Goal: Check status: Check status

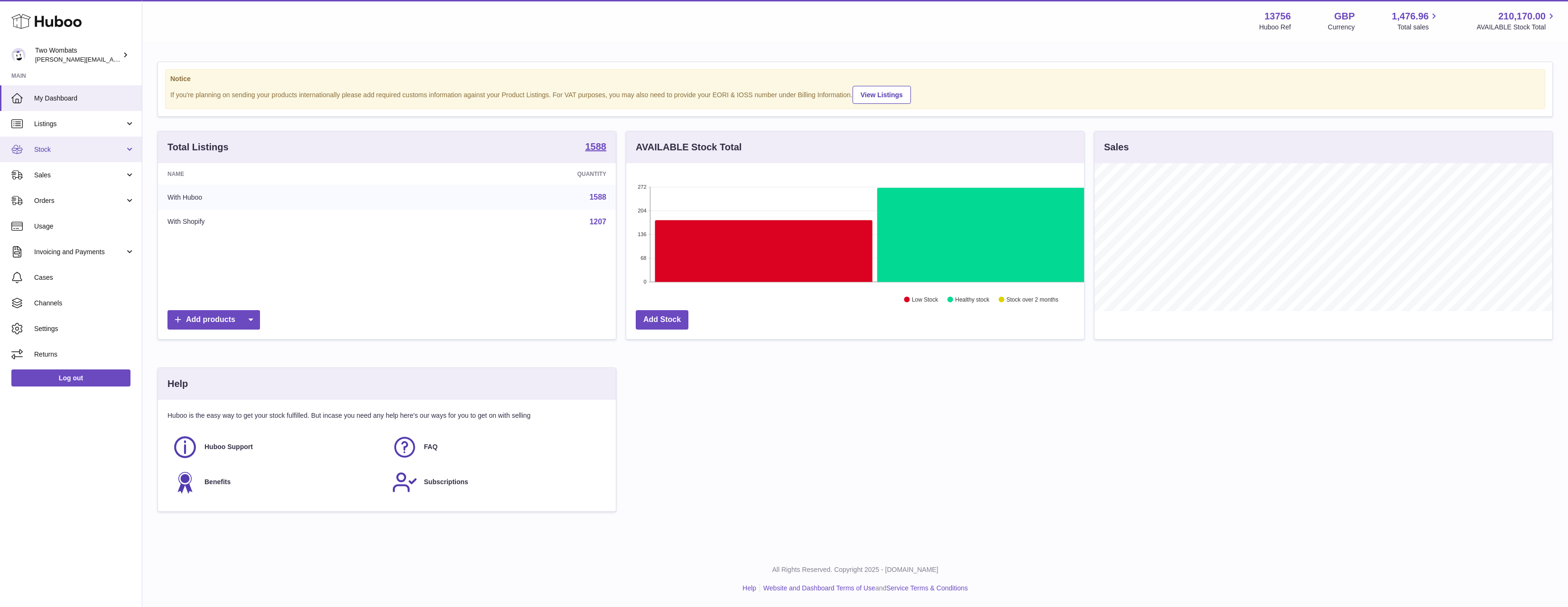
scroll to position [148, 458]
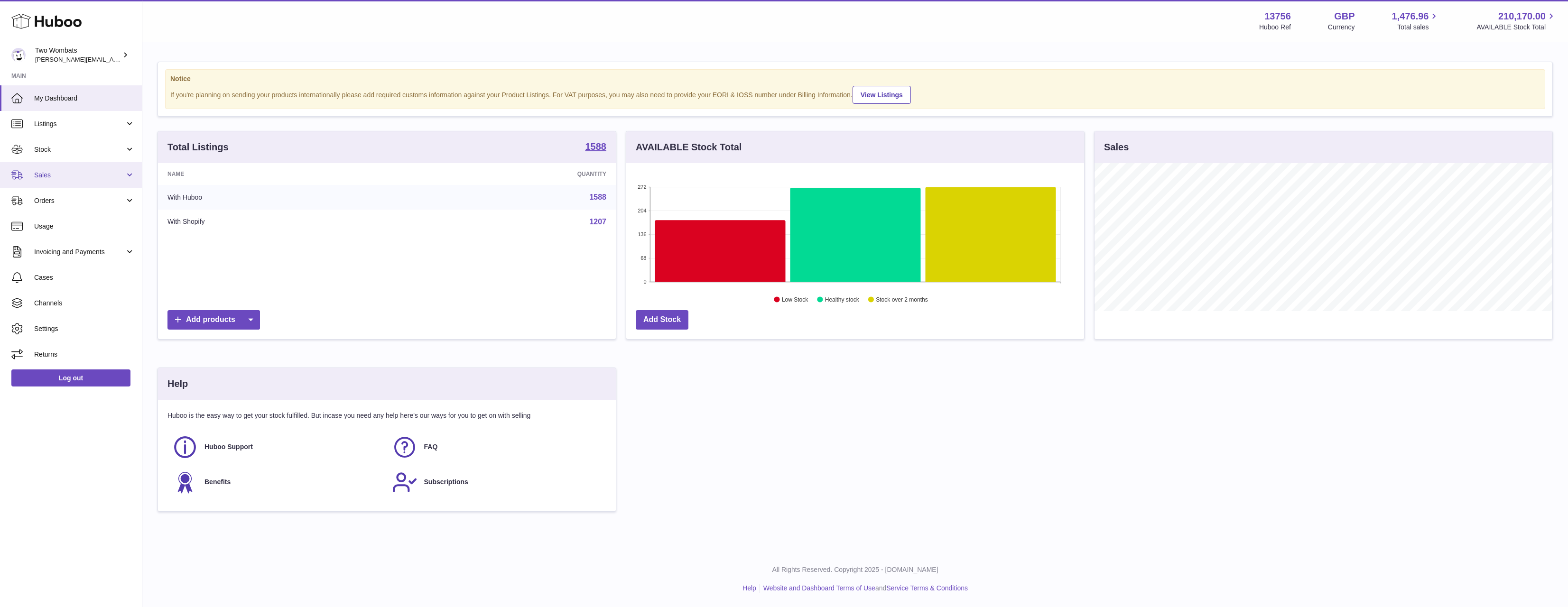
click at [92, 172] on span "Sales" at bounding box center [79, 175] width 90 height 9
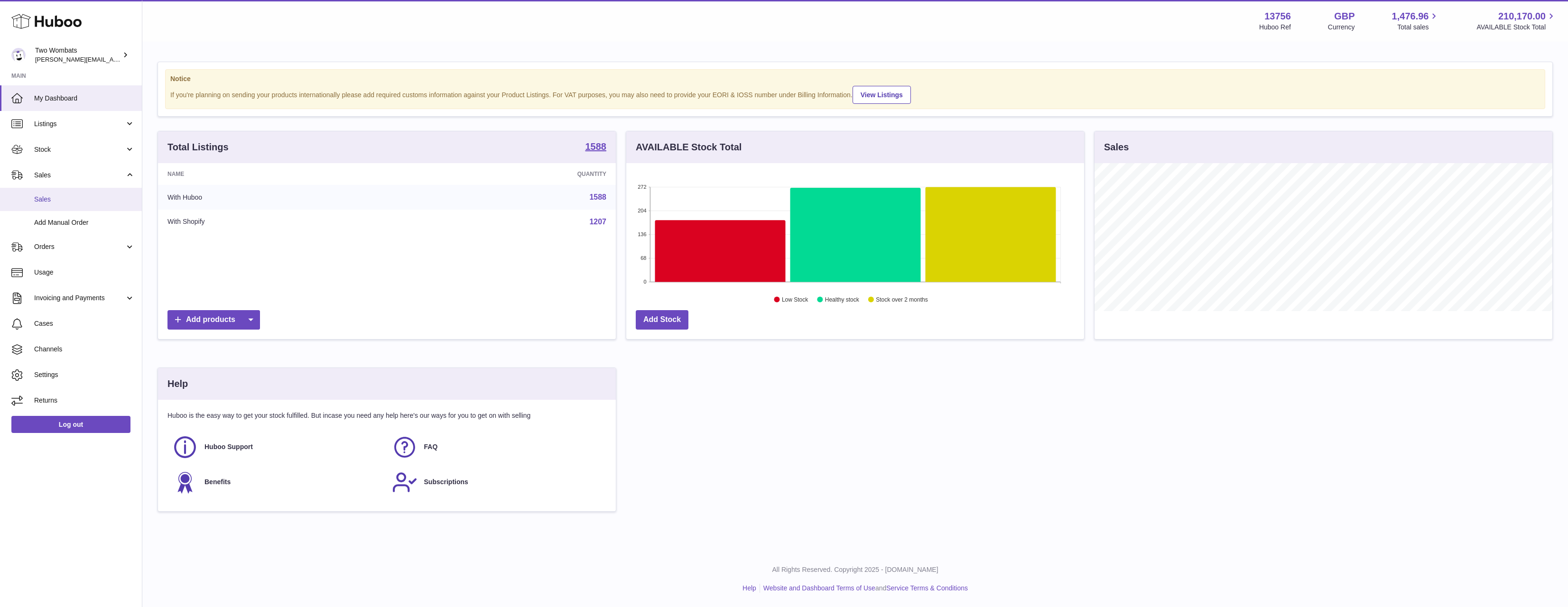
click at [92, 198] on span "Sales" at bounding box center [84, 199] width 101 height 9
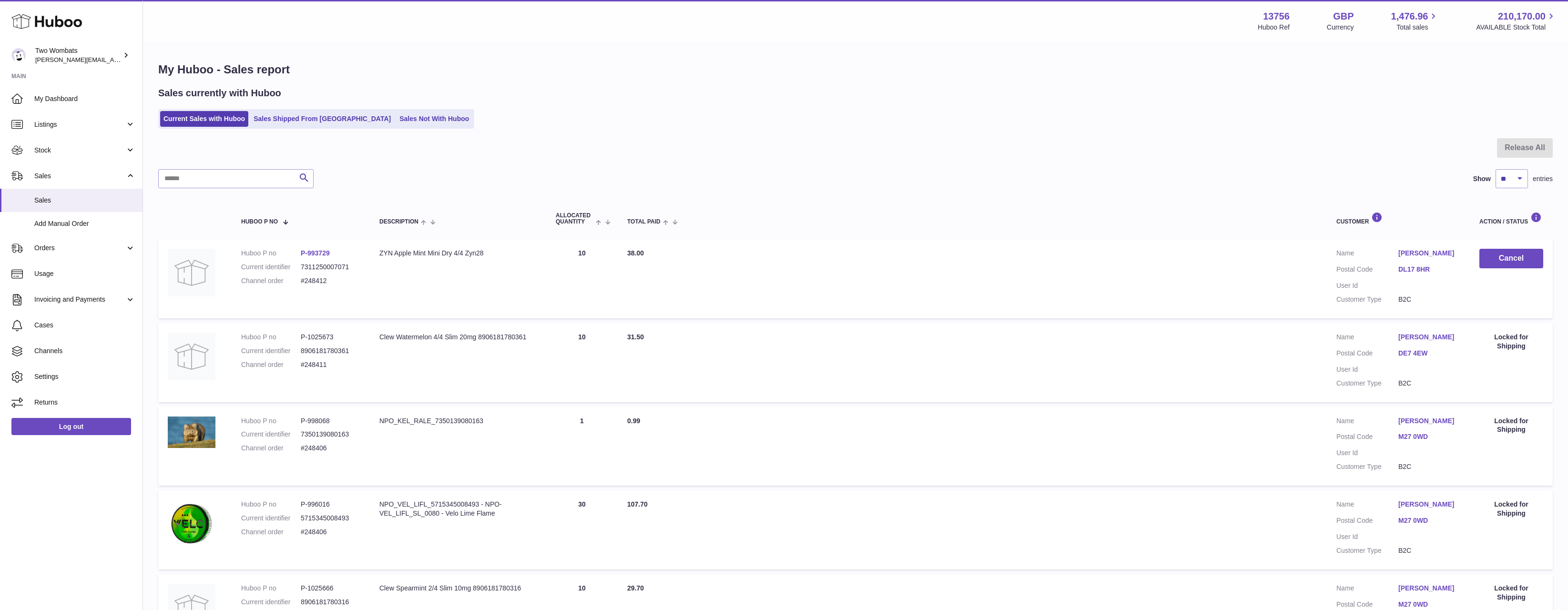
click at [370, 110] on ul "Current Sales with Huboo Sales Shipped From Huboo Sales Not With Huboo" at bounding box center [316, 119] width 316 height 20
click at [396, 112] on link "Sales Not With Huboo" at bounding box center [435, 119] width 77 height 16
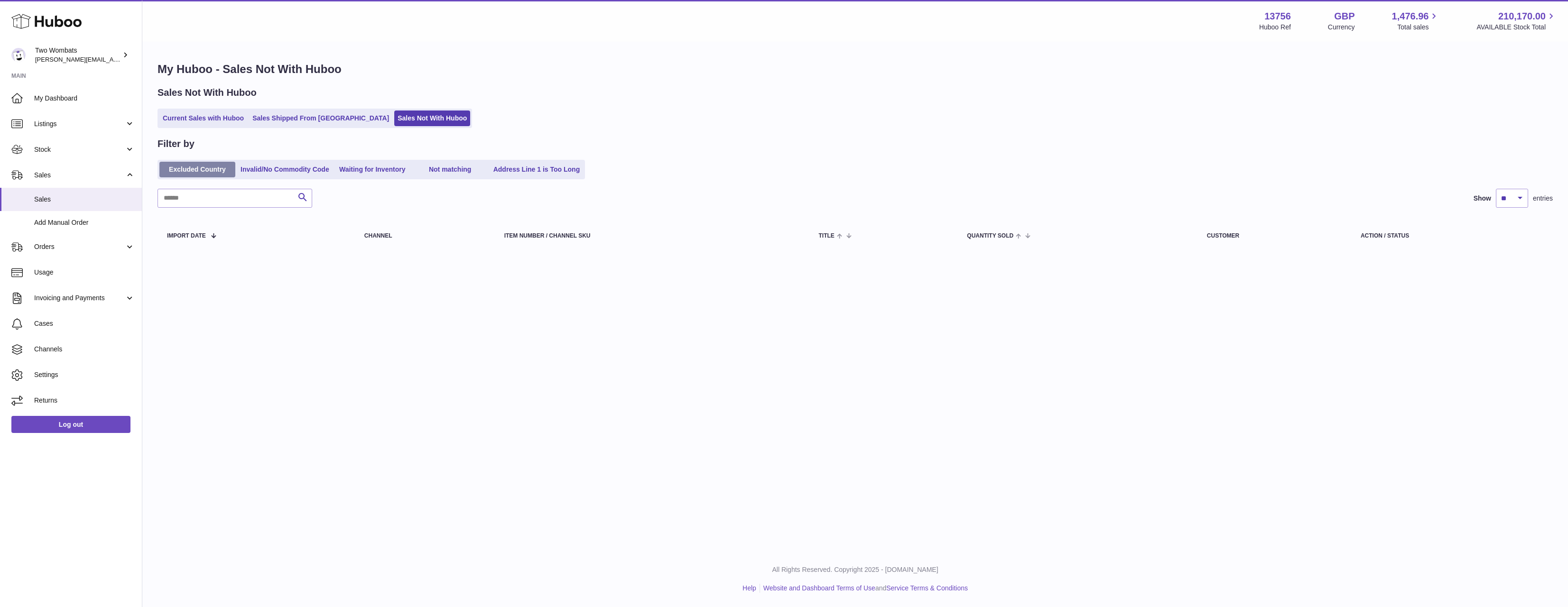
click at [223, 164] on link "Excluded Country" at bounding box center [197, 169] width 76 height 16
click at [394, 126] on link "Sales Not With Huboo" at bounding box center [433, 118] width 76 height 16
click at [218, 193] on input "text" at bounding box center [235, 198] width 155 height 19
paste input "******"
type input "******"
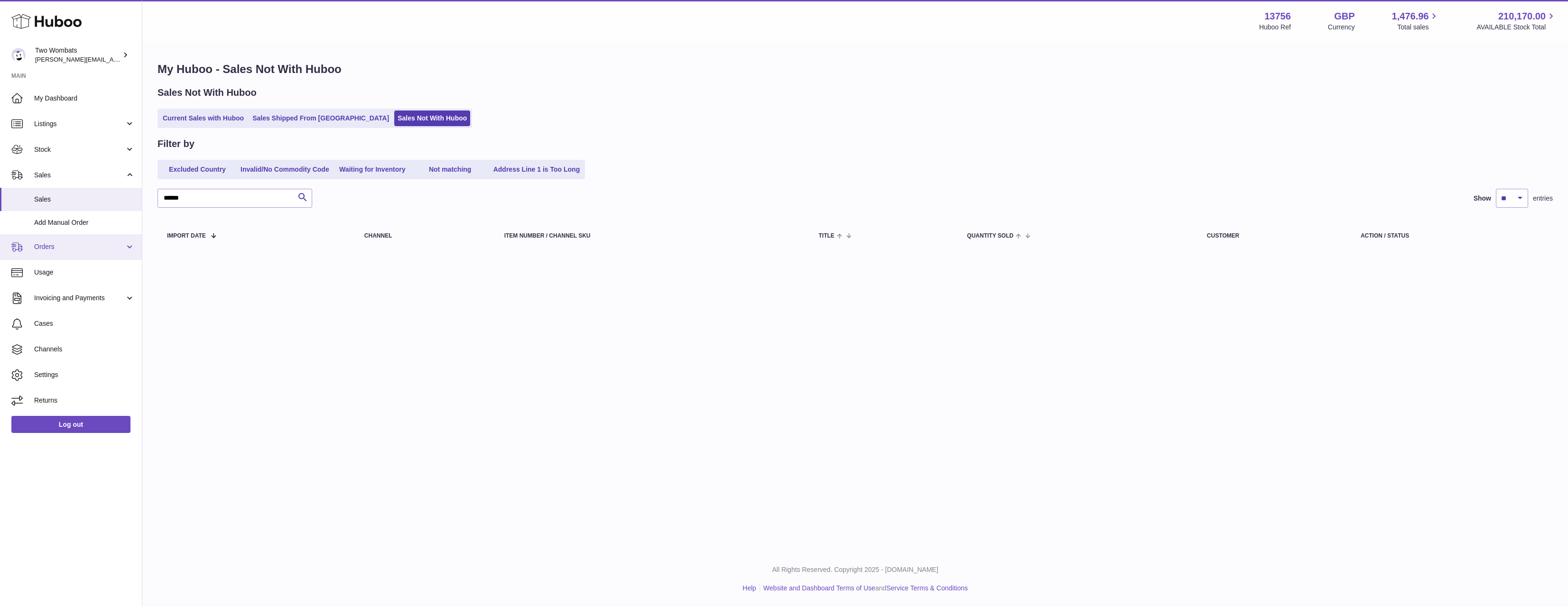
click at [78, 245] on span "Orders" at bounding box center [79, 247] width 90 height 9
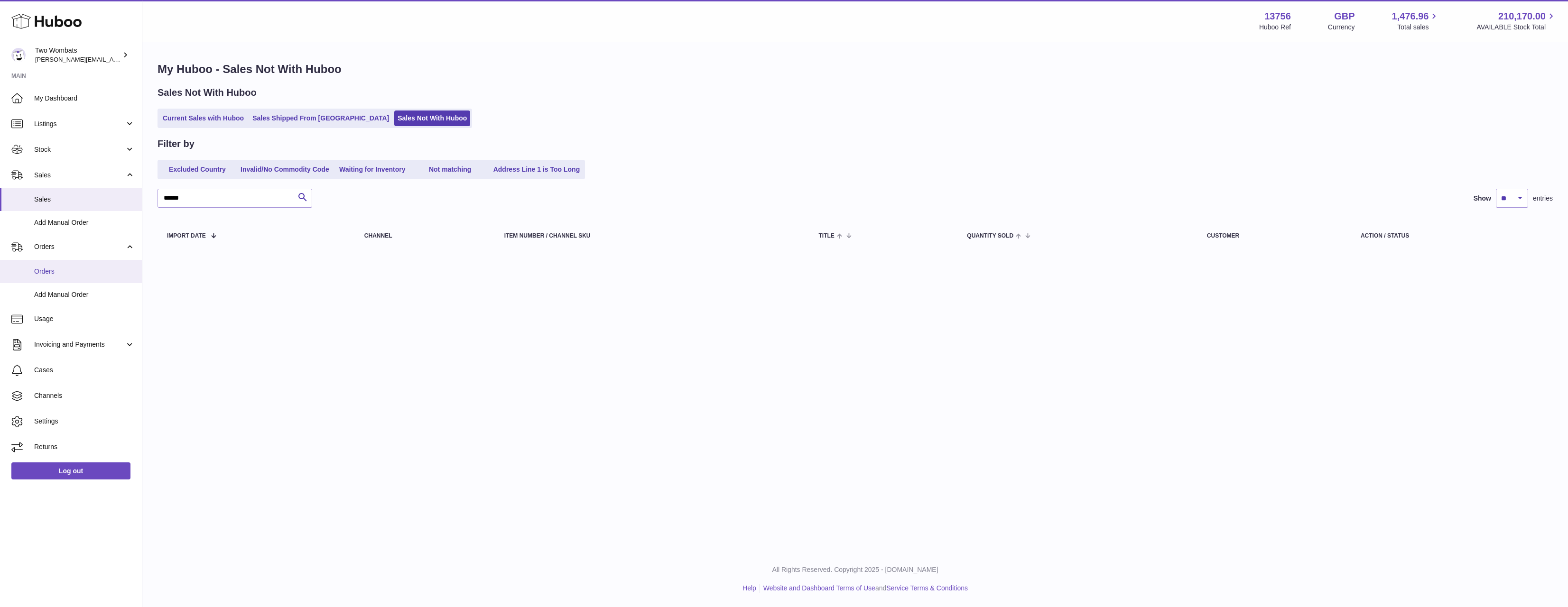
click at [75, 268] on span "Orders" at bounding box center [84, 272] width 101 height 9
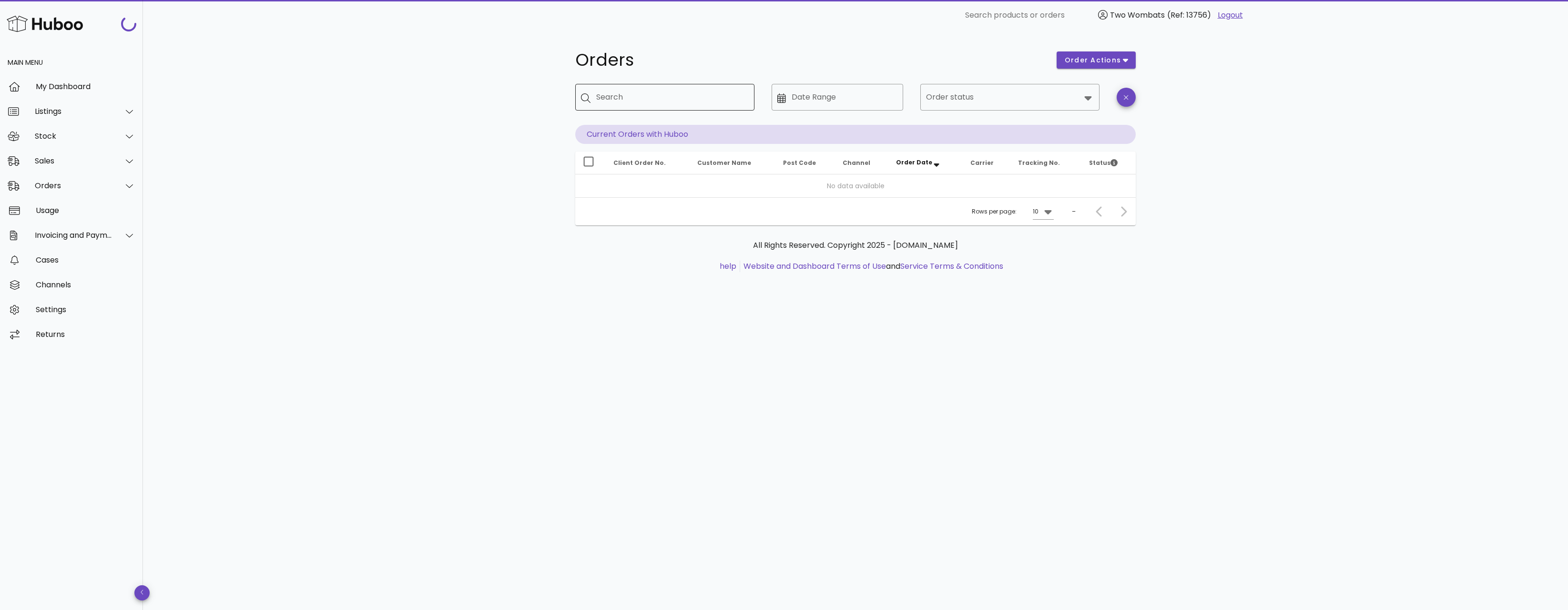
click at [667, 89] on input "Search" at bounding box center [671, 97] width 151 height 15
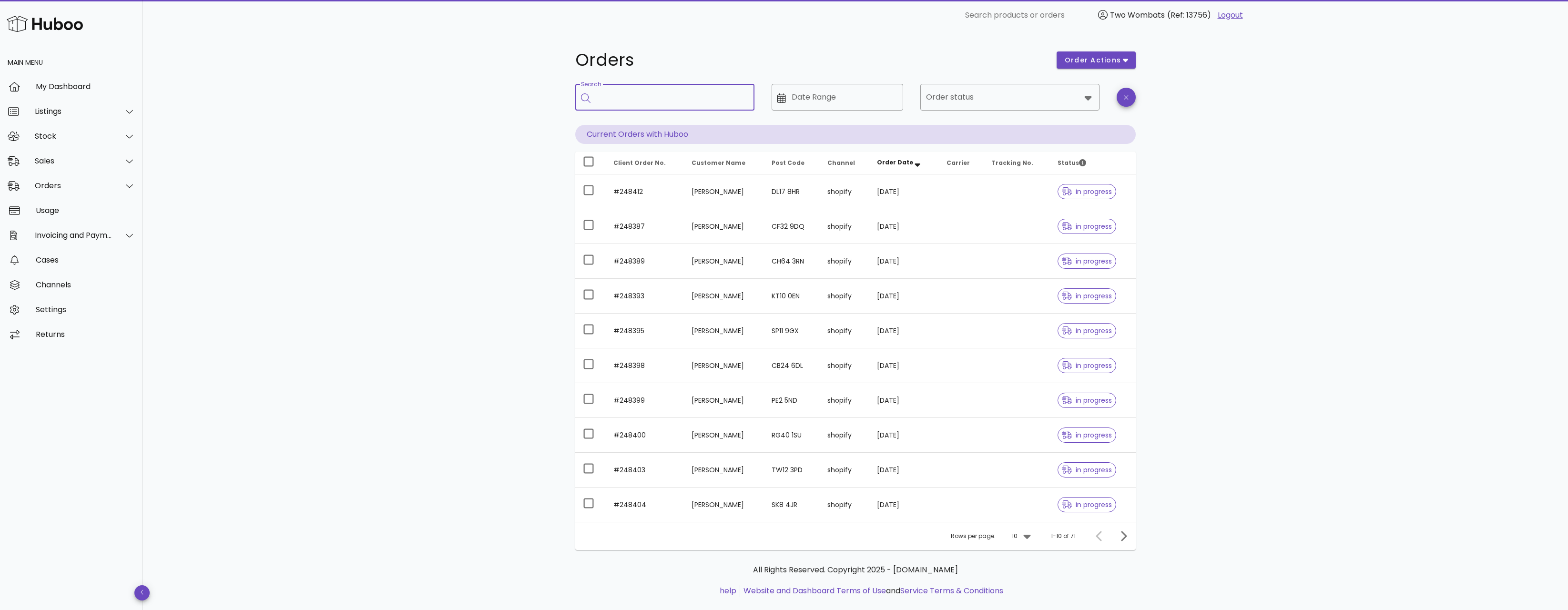
paste input "******"
type input "******"
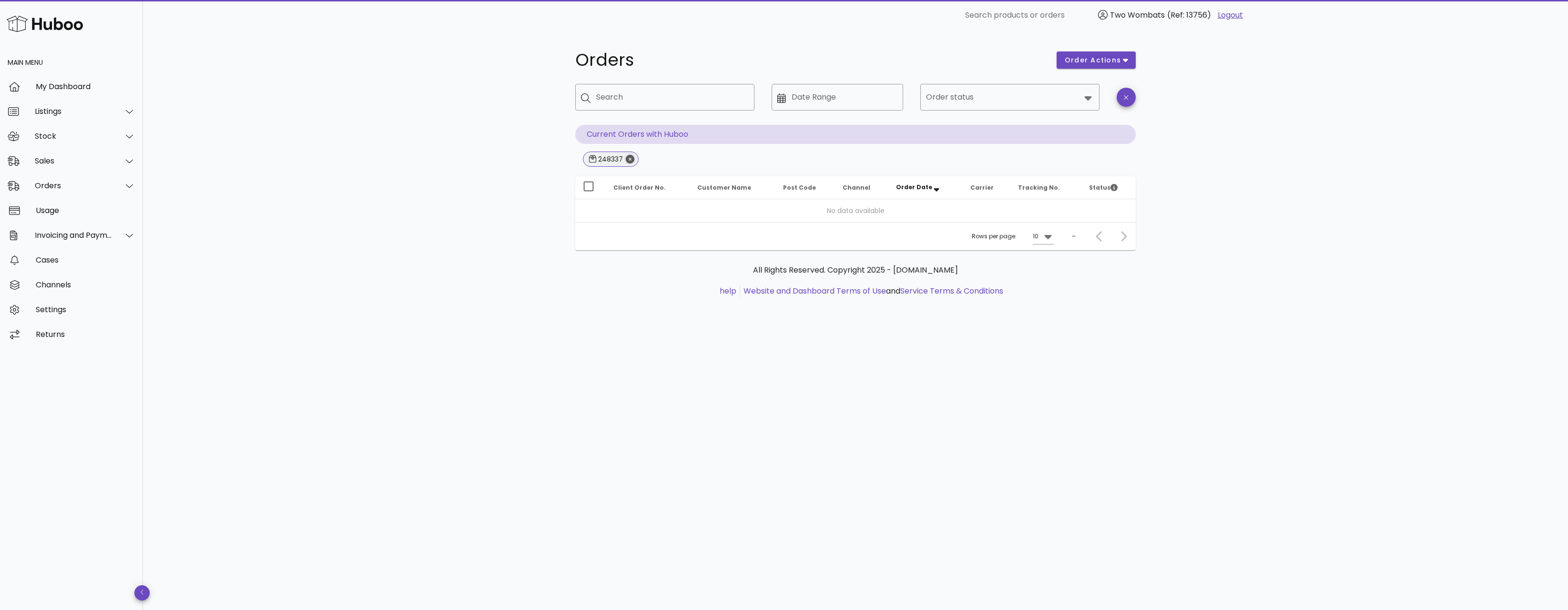
click at [629, 160] on icon "Close" at bounding box center [630, 158] width 8 height 8
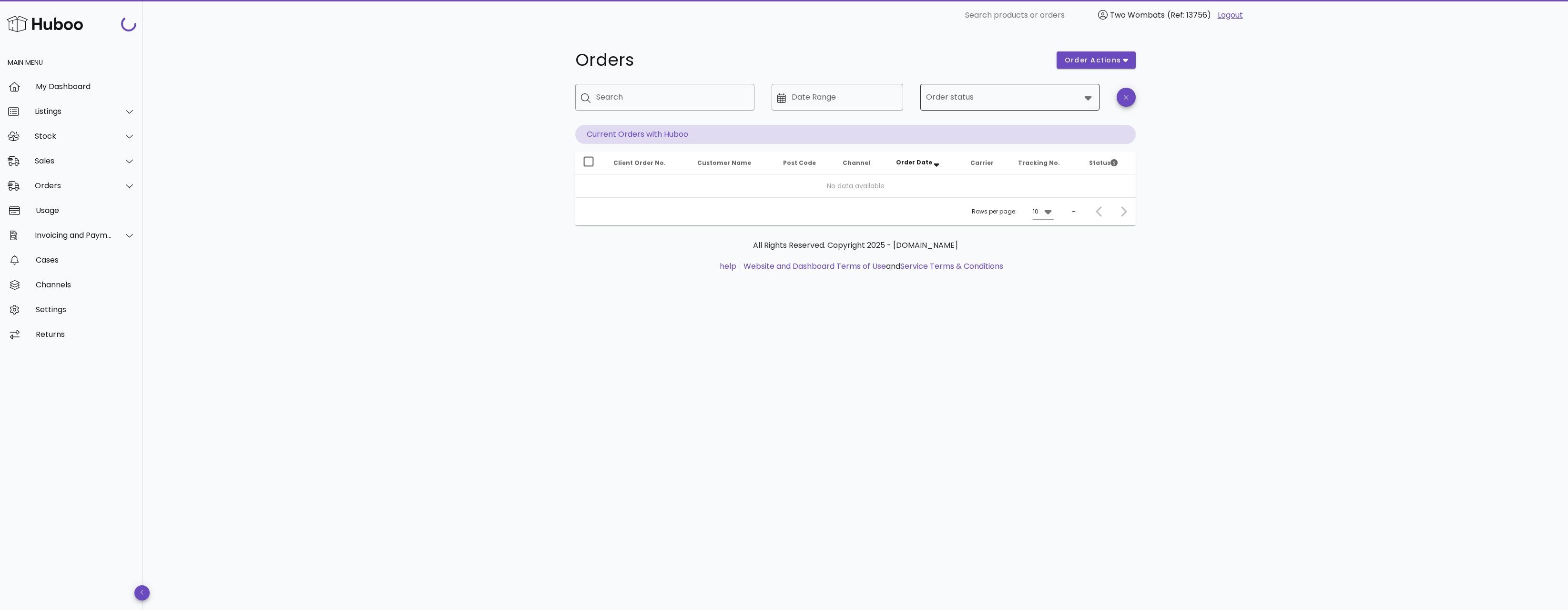
click at [1019, 98] on input "Order status" at bounding box center [1004, 97] width 155 height 15
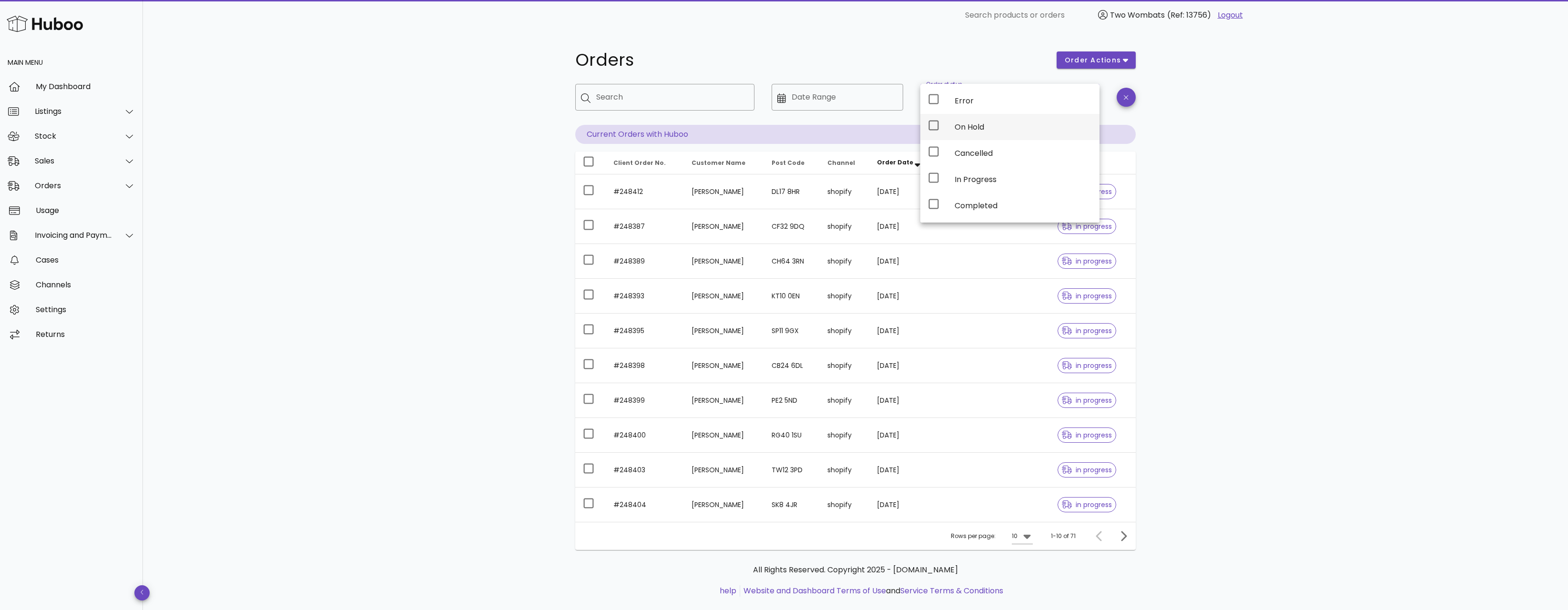
click at [989, 119] on div "On Hold" at bounding box center [1023, 127] width 137 height 20
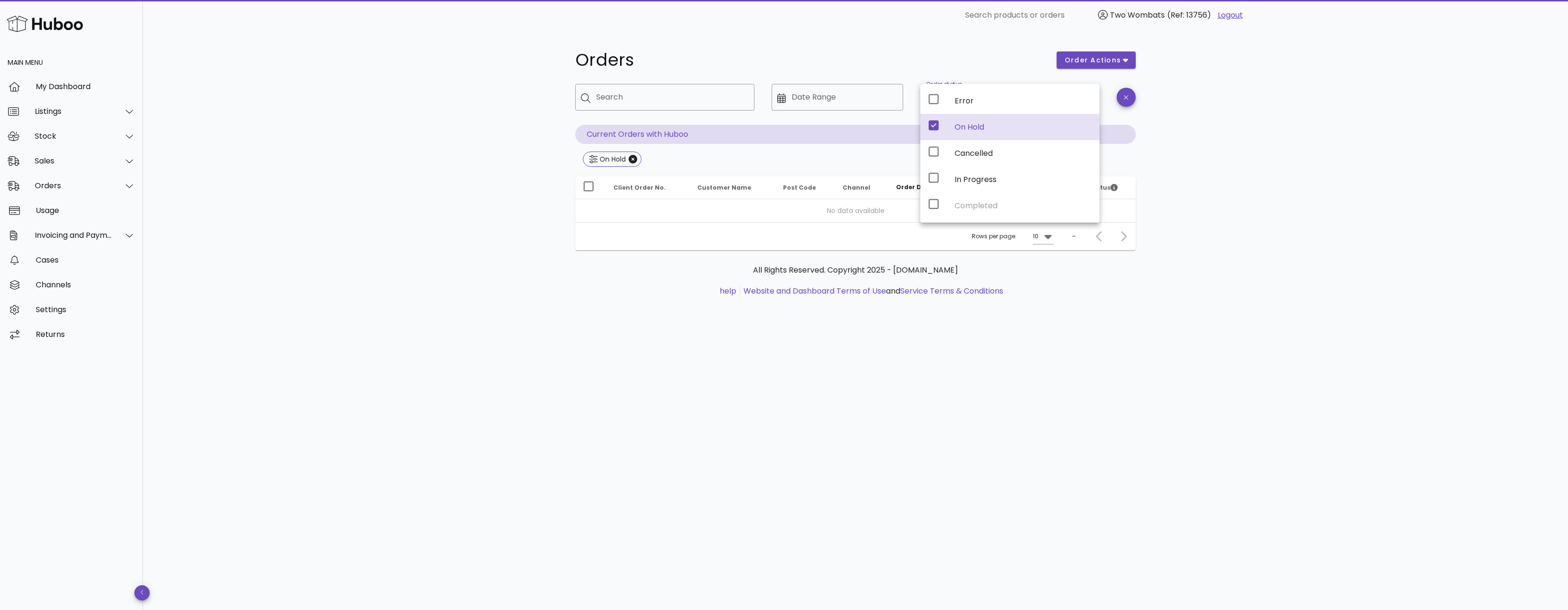
click at [977, 114] on div "Error On Hold Cancelled In Progress Completed" at bounding box center [1010, 153] width 179 height 139
click at [971, 126] on div "On Hold" at bounding box center [1023, 127] width 137 height 9
click at [974, 98] on div "Error" at bounding box center [1023, 101] width 137 height 9
click at [638, 158] on span "On Hold" at bounding box center [612, 159] width 59 height 15
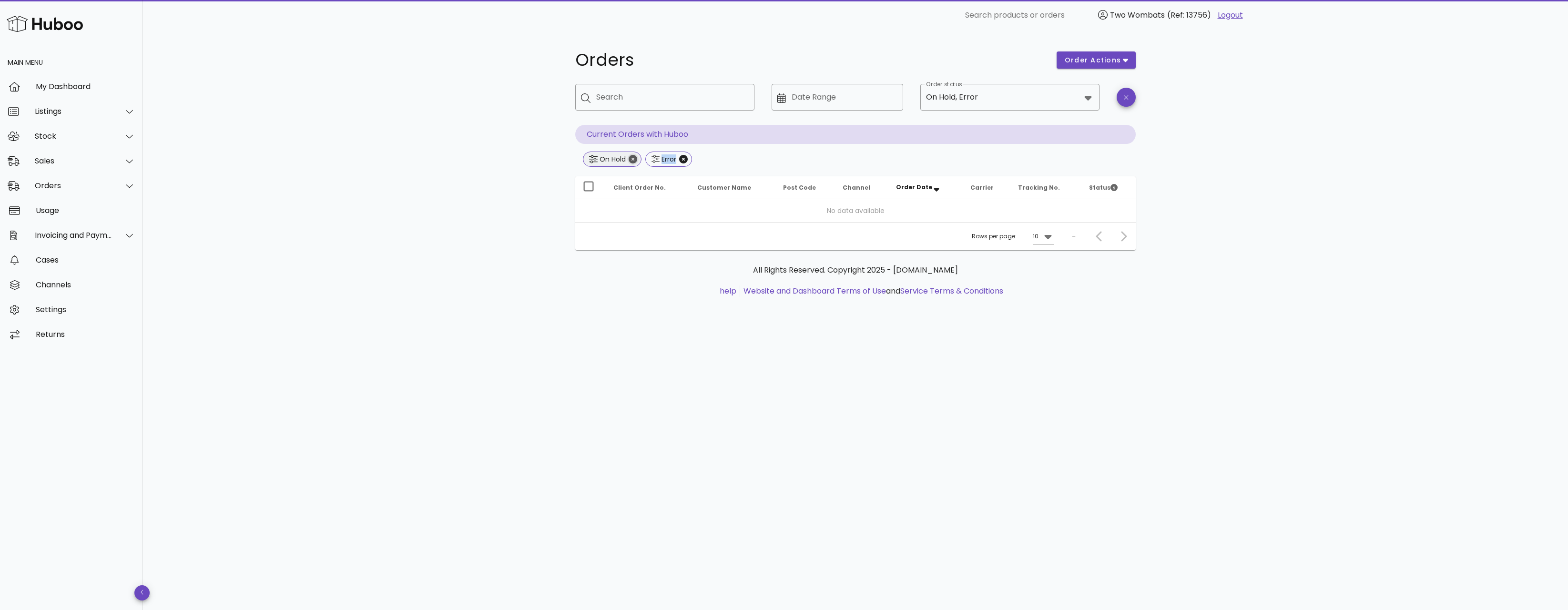
click at [636, 161] on icon "Close" at bounding box center [633, 158] width 8 height 8
click at [636, 161] on div "Error" at bounding box center [856, 160] width 561 height 17
click at [618, 158] on icon "Close" at bounding box center [621, 158] width 8 height 8
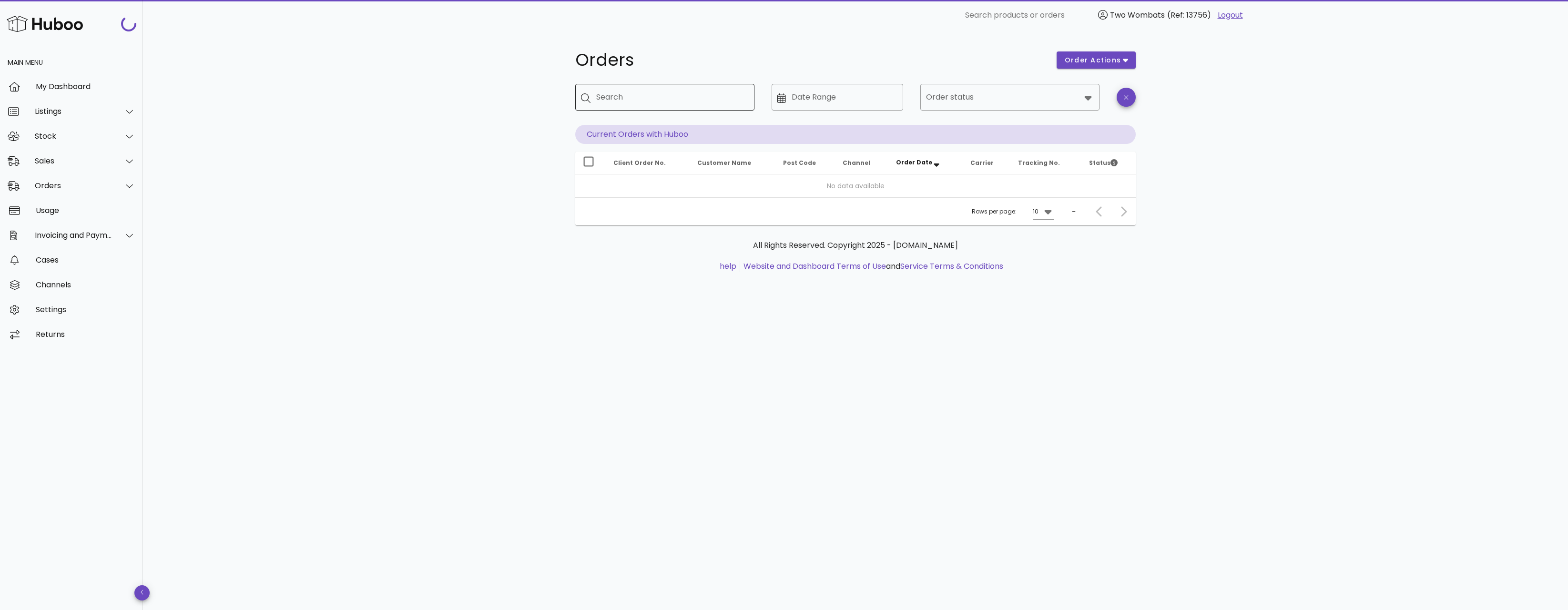
click at [649, 100] on input "Search" at bounding box center [671, 97] width 151 height 15
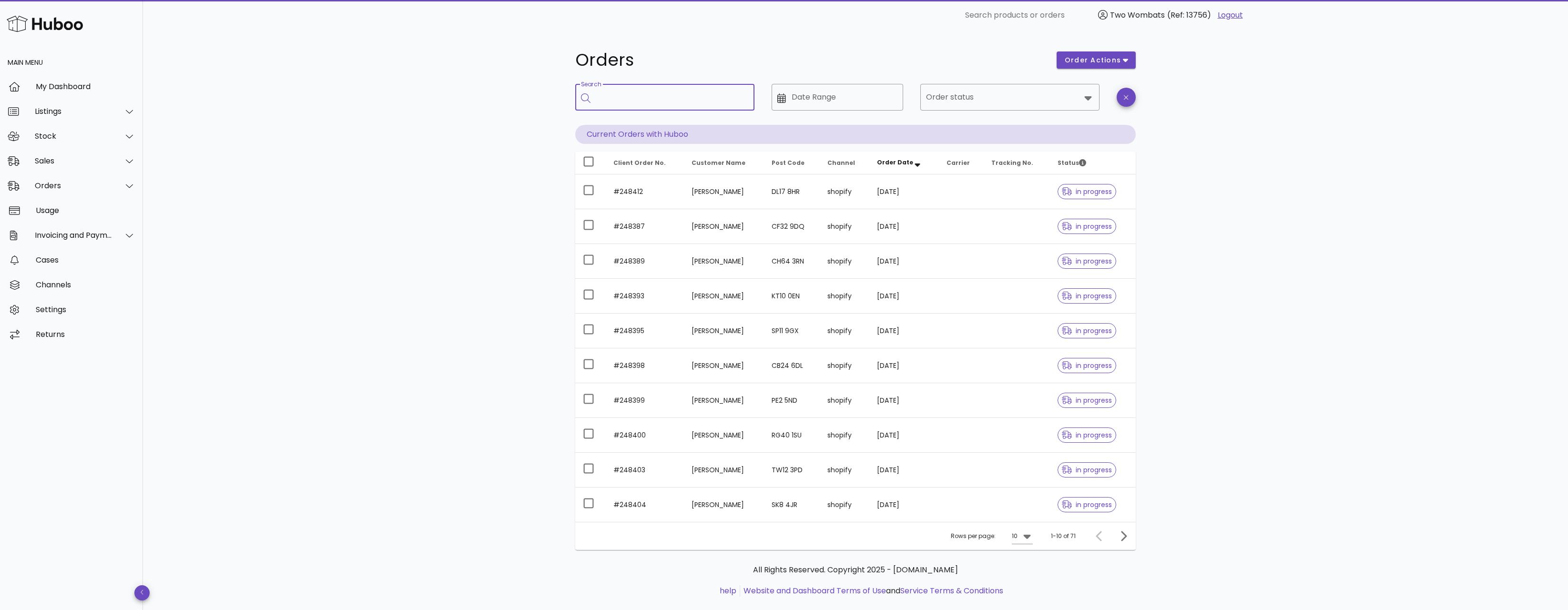
paste input "******"
type input "******"
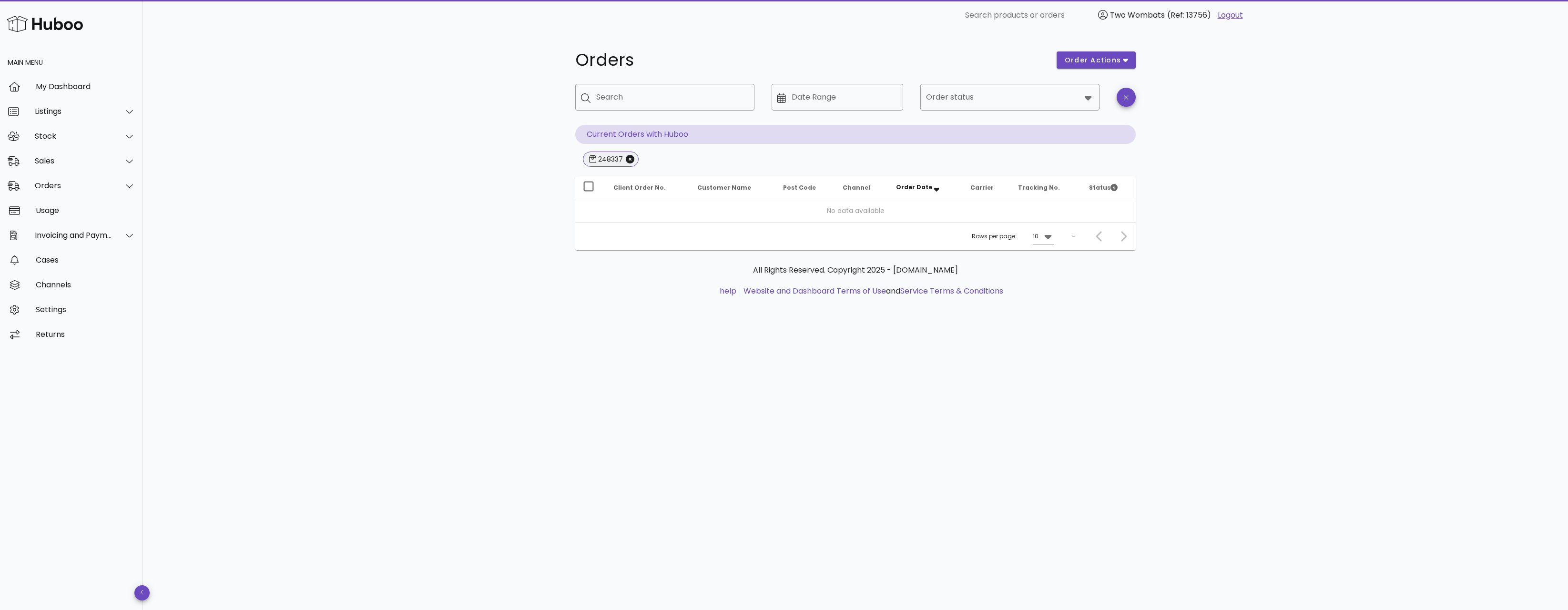
click at [628, 165] on span "248337" at bounding box center [611, 159] width 44 height 14
click at [629, 158] on icon "Close" at bounding box center [630, 158] width 8 height 8
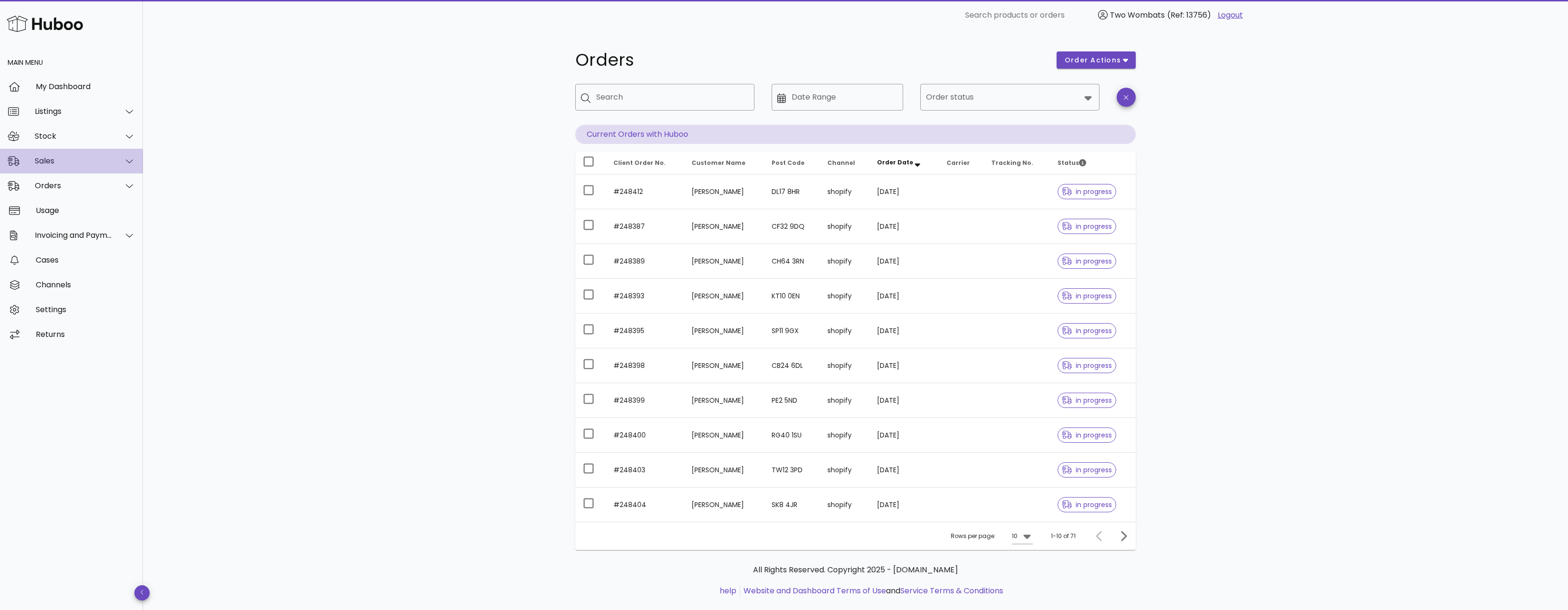
click at [84, 163] on div "Sales" at bounding box center [74, 161] width 78 height 9
click at [84, 177] on div "Sales" at bounding box center [85, 184] width 101 height 20
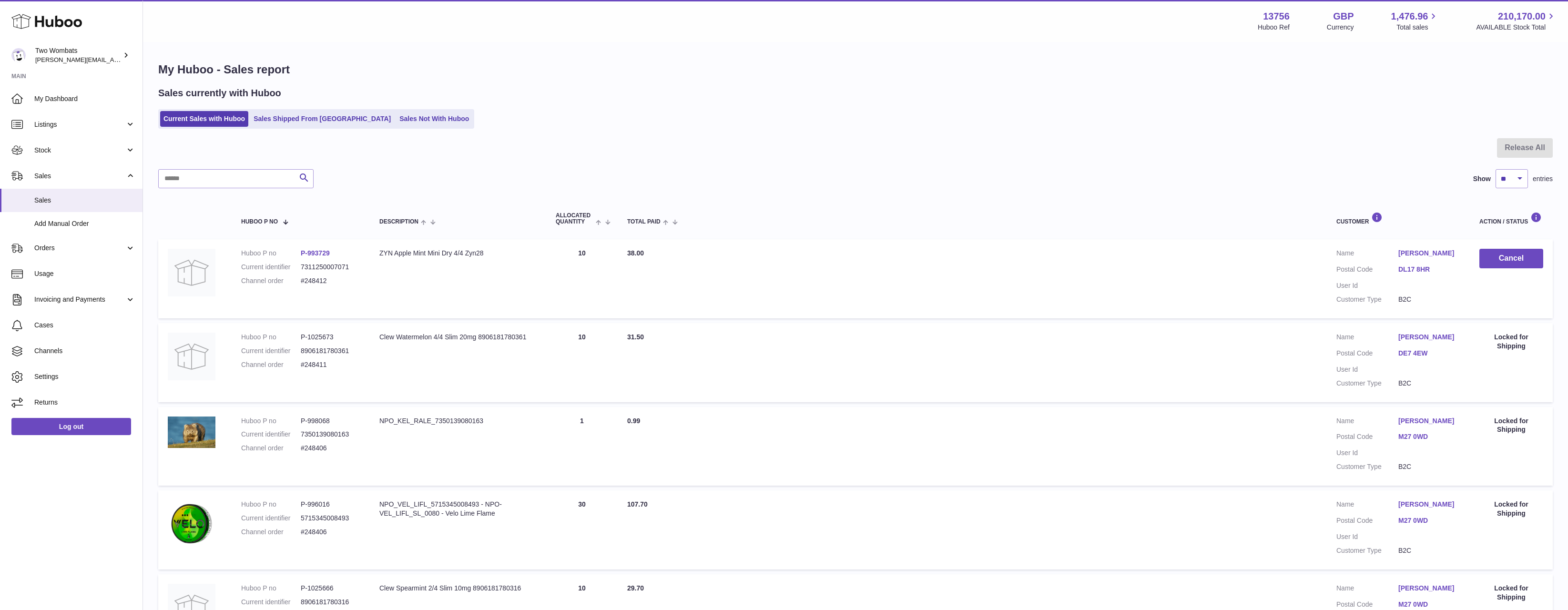
click at [296, 128] on div "My Huboo - Sales report Sales currently with Huboo Current Sales with Huboo Sal…" at bounding box center [856, 581] width 1425 height 1077
click at [301, 118] on link "Sales Shipped From [GEOGRAPHIC_DATA]" at bounding box center [322, 119] width 144 height 16
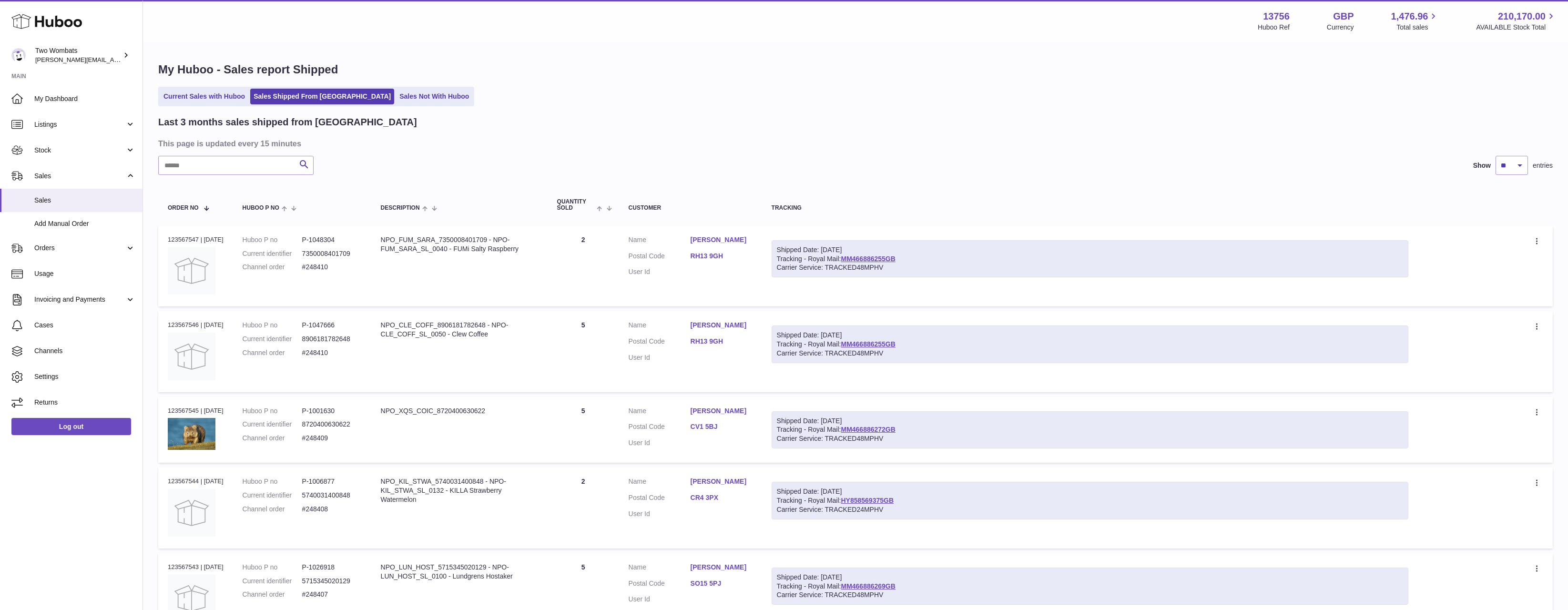
click at [220, 157] on div "Last 3 months sales shipped from [GEOGRAPHIC_DATA] This page is updated every 1…" at bounding box center [856, 592] width 1395 height 953
click at [221, 164] on input "text" at bounding box center [236, 165] width 155 height 19
paste input "******"
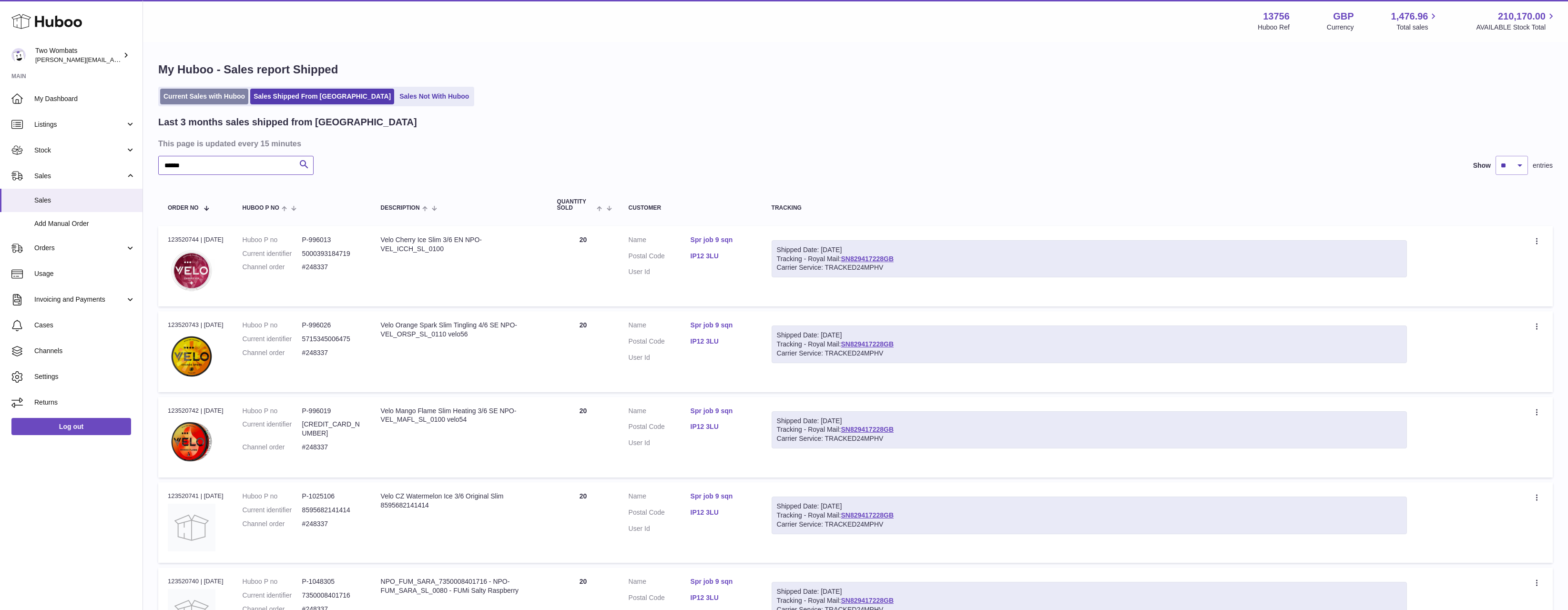
type input "******"
click at [197, 101] on link "Current Sales with Huboo" at bounding box center [203, 96] width 88 height 16
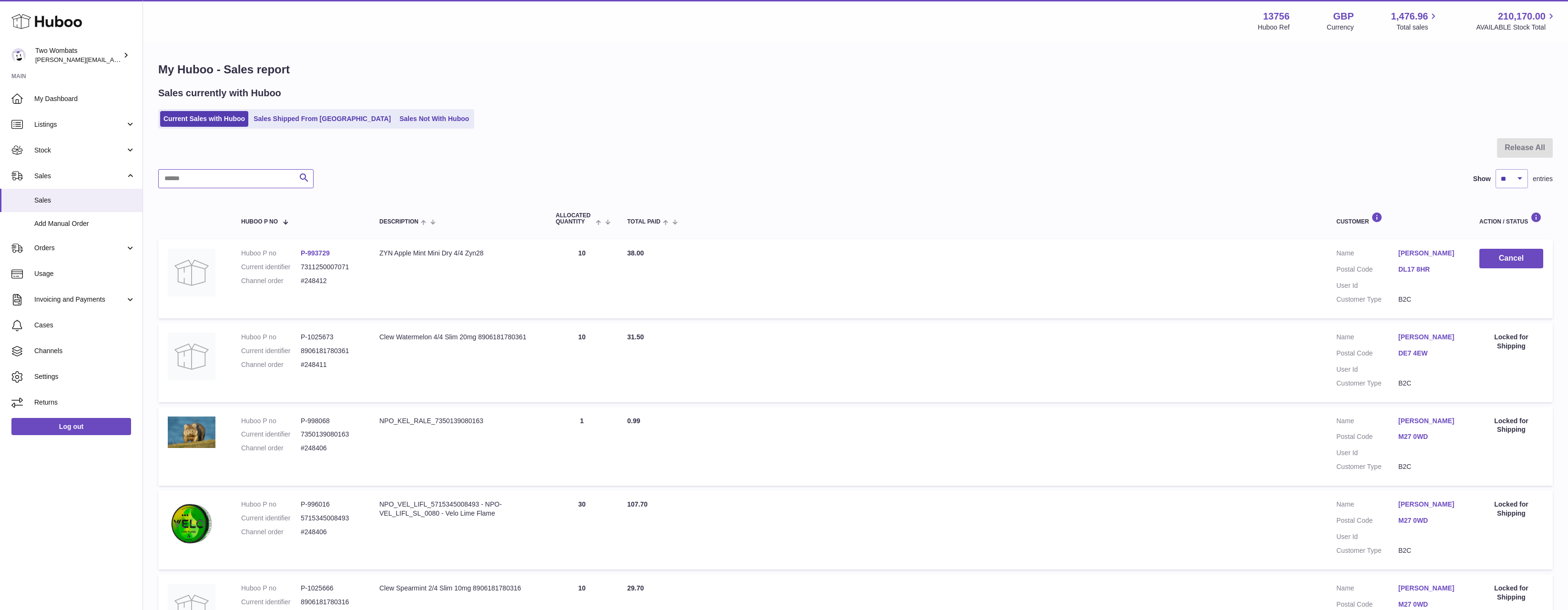
click at [221, 175] on input "text" at bounding box center [236, 178] width 155 height 19
paste input "******"
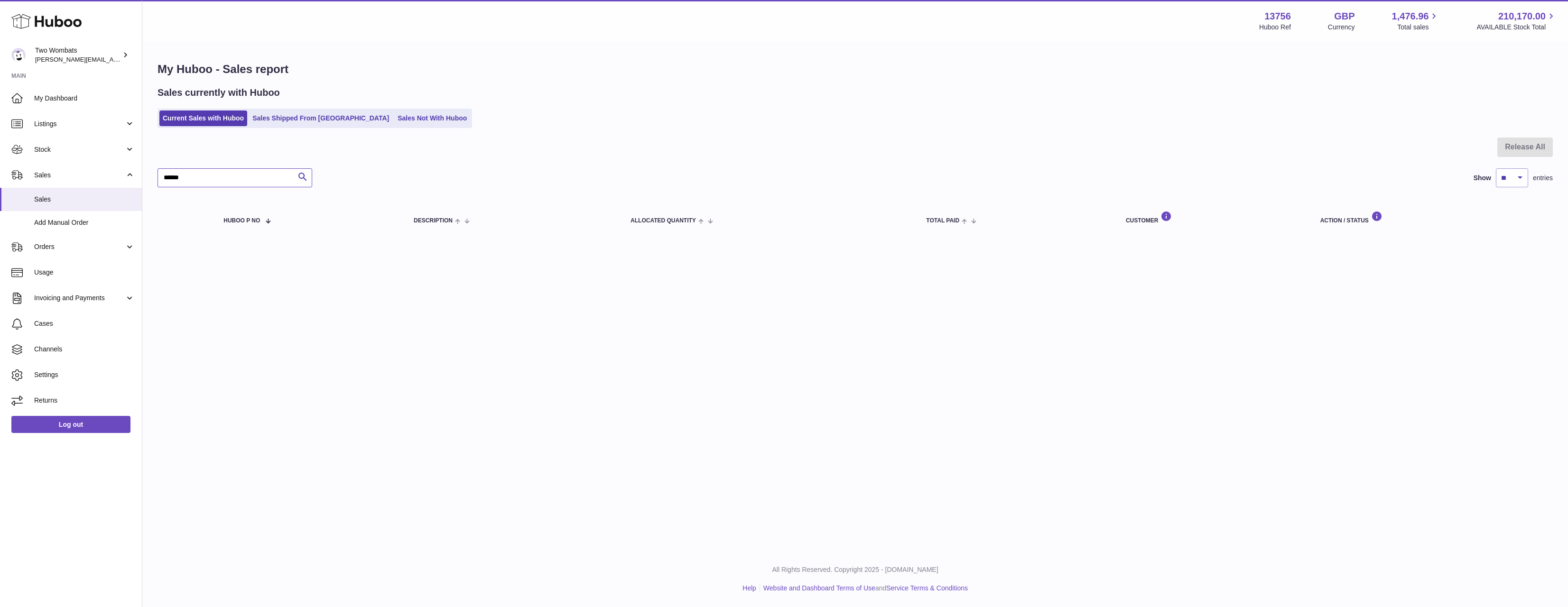
type input "******"
click at [275, 120] on link "Sales Shipped From [GEOGRAPHIC_DATA]" at bounding box center [320, 118] width 143 height 16
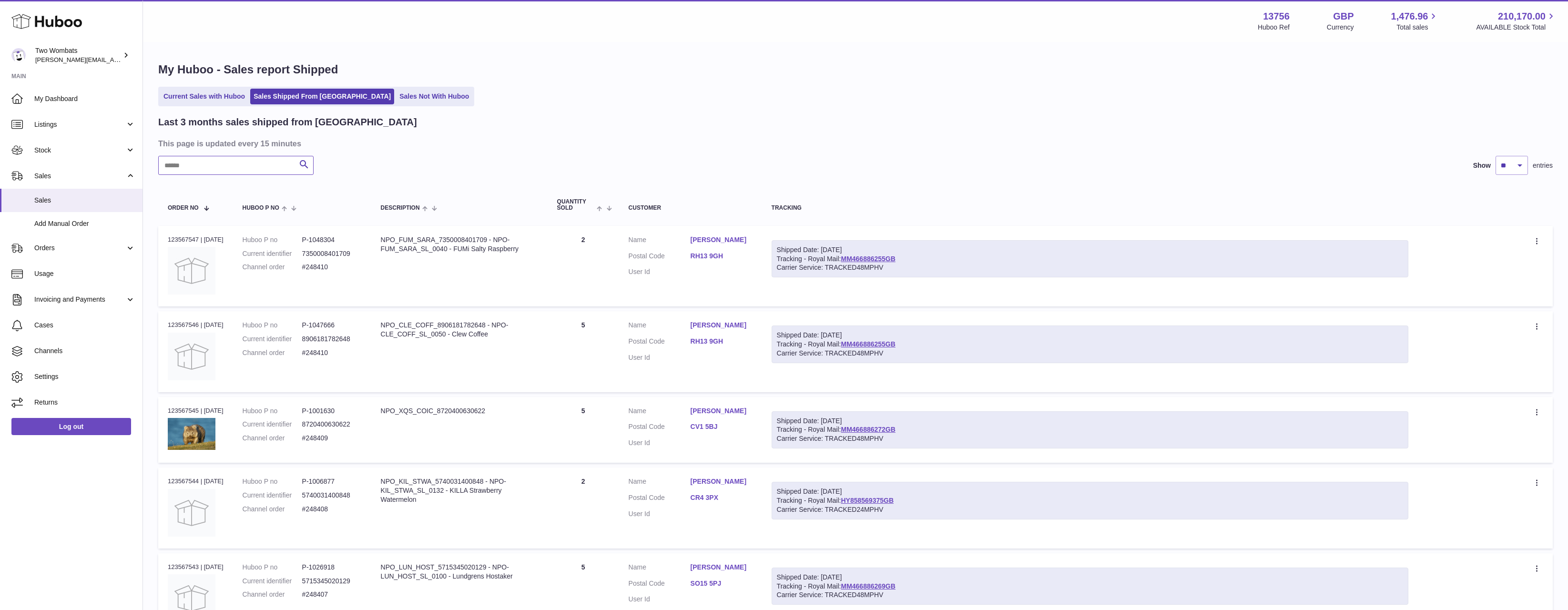
click at [233, 158] on input "text" at bounding box center [236, 165] width 155 height 19
paste input "******"
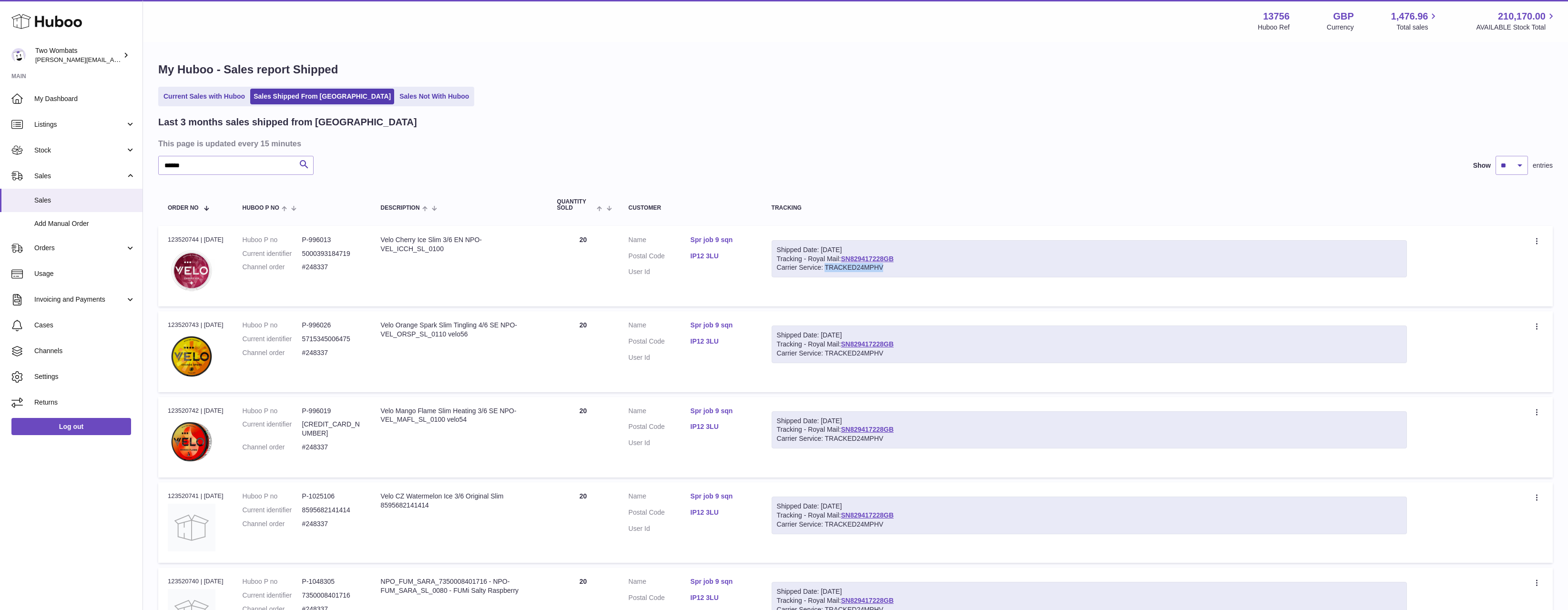
drag, startPoint x: 894, startPoint y: 268, endPoint x: 830, endPoint y: 272, distance: 64.1
click at [830, 272] on div "Shipped Date: 27th Aug 2025 Tracking - Royal Mail: SN829417228GB Carrier Servic…" at bounding box center [1089, 259] width 636 height 38
copy div "TRACKED24MPHV"
click at [865, 251] on div "Shipped Date: 27th Aug 2025" at bounding box center [1089, 250] width 625 height 9
click at [864, 255] on link "SN829417228GB" at bounding box center [867, 259] width 53 height 8
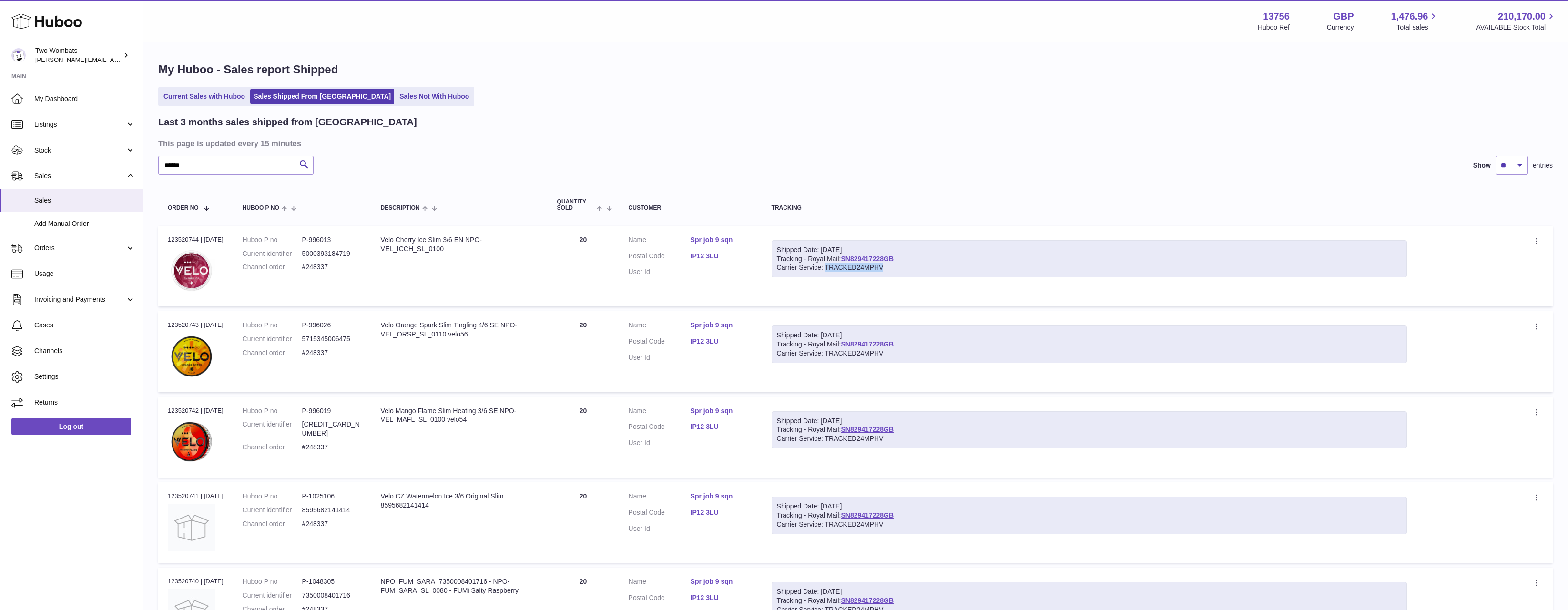
drag, startPoint x: 904, startPoint y: 269, endPoint x: 832, endPoint y: 264, distance: 72.2
click at [832, 264] on div "Carrier Service: TRACKED24MPHV" at bounding box center [1089, 268] width 625 height 9
copy div "TRACKED24MPHV"
click at [871, 260] on link "SN829417228GB" at bounding box center [867, 259] width 53 height 8
click at [236, 174] on input "******" at bounding box center [236, 165] width 155 height 19
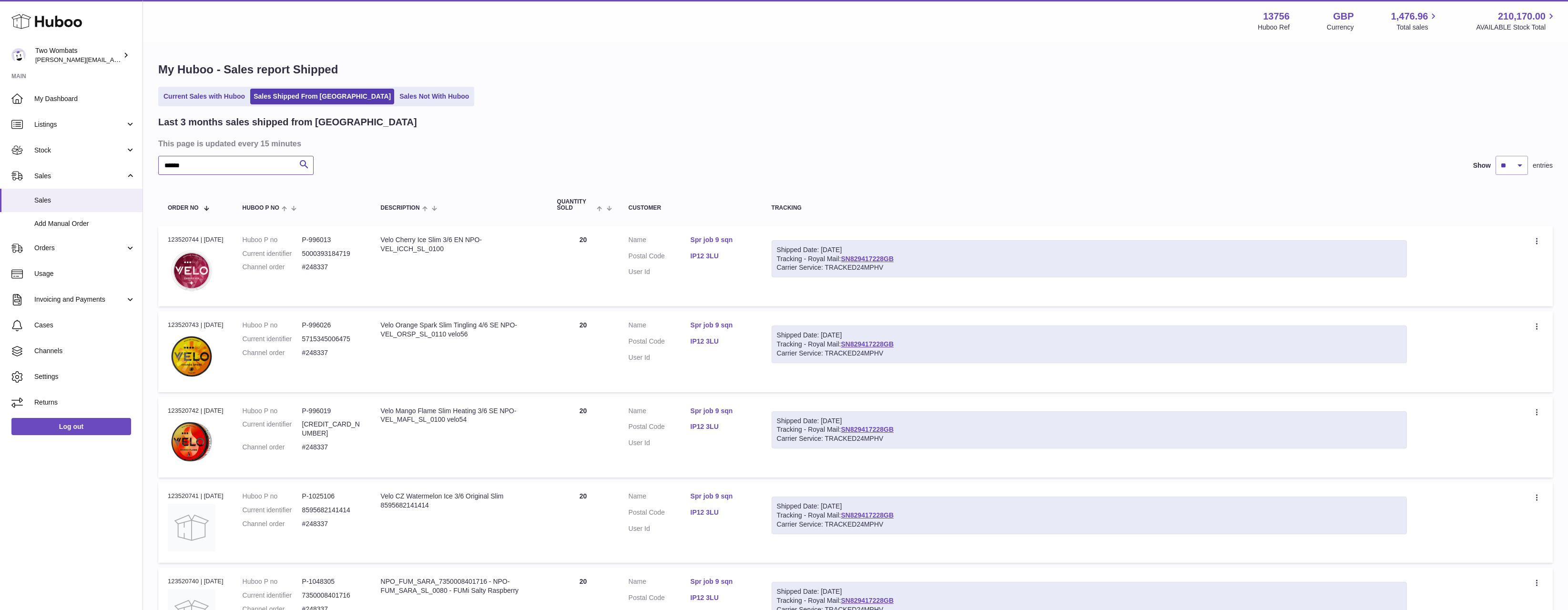
paste input "text"
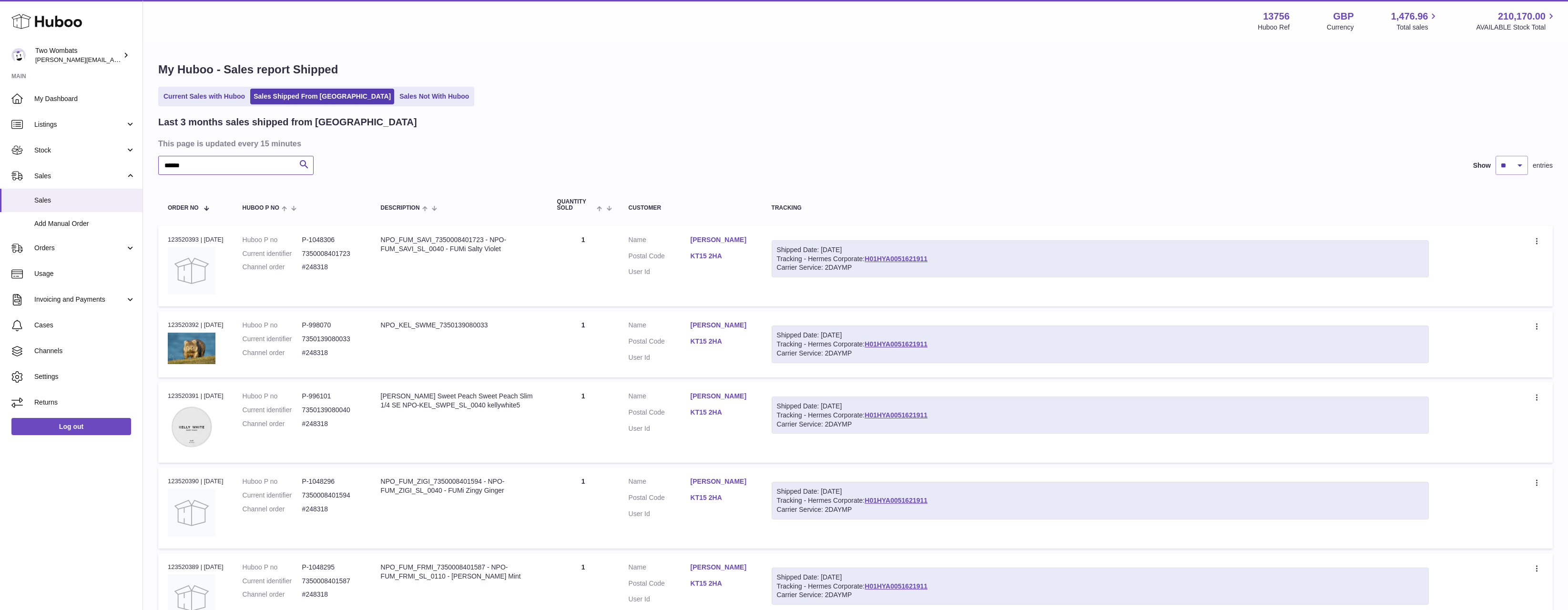
type input "******"
drag, startPoint x: 956, startPoint y: 256, endPoint x: 872, endPoint y: 259, distance: 84.1
click at [872, 259] on div "Shipped Date: 27th Aug 2025 Tracking - Hermes Corporate: H01HYA0051621911 Carri…" at bounding box center [1100, 259] width 658 height 38
copy link "H01HYA0051621911"
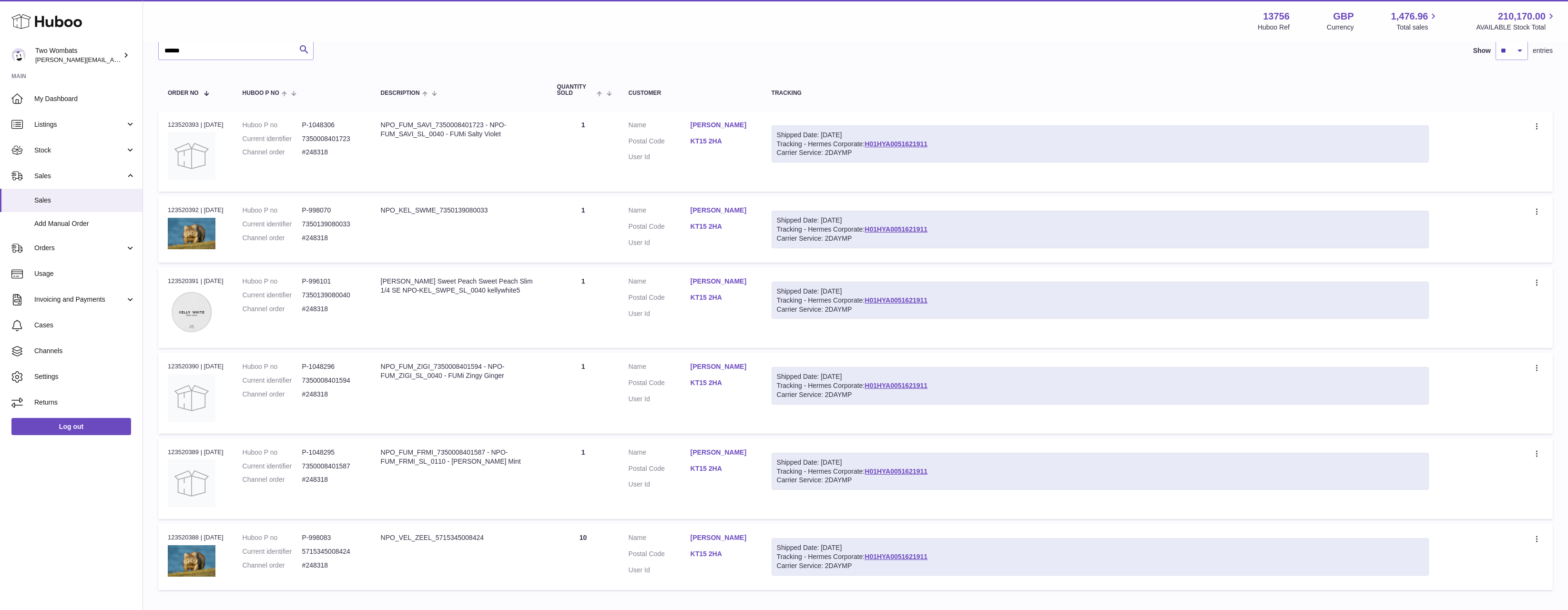
scroll to position [32, 0]
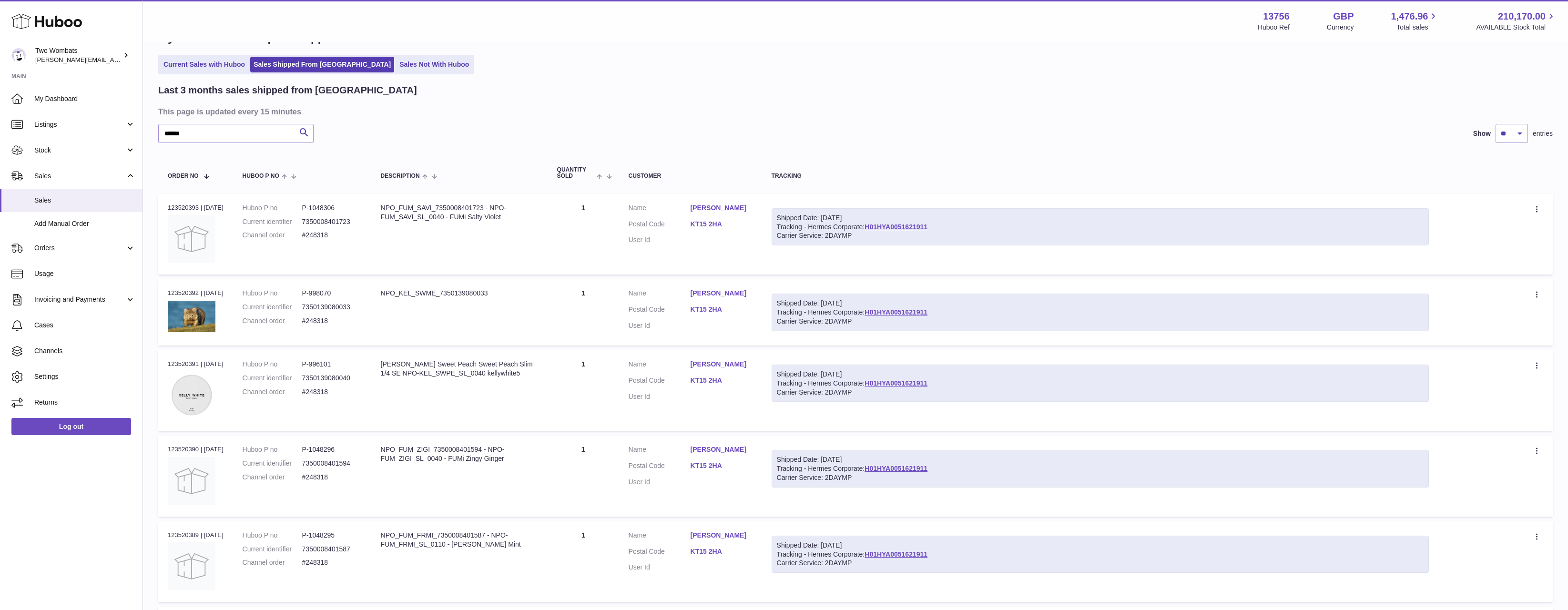
click at [400, 53] on div "My Huboo - Sales report Shipped Current Sales with Huboo Sales Shipped From Hub…" at bounding box center [856, 354] width 1425 height 686
click at [398, 56] on ul "Current Sales with Huboo Sales Shipped From Huboo Sales Not With Huboo" at bounding box center [316, 65] width 316 height 20
click at [396, 62] on link "Sales Not With Huboo" at bounding box center [435, 65] width 77 height 16
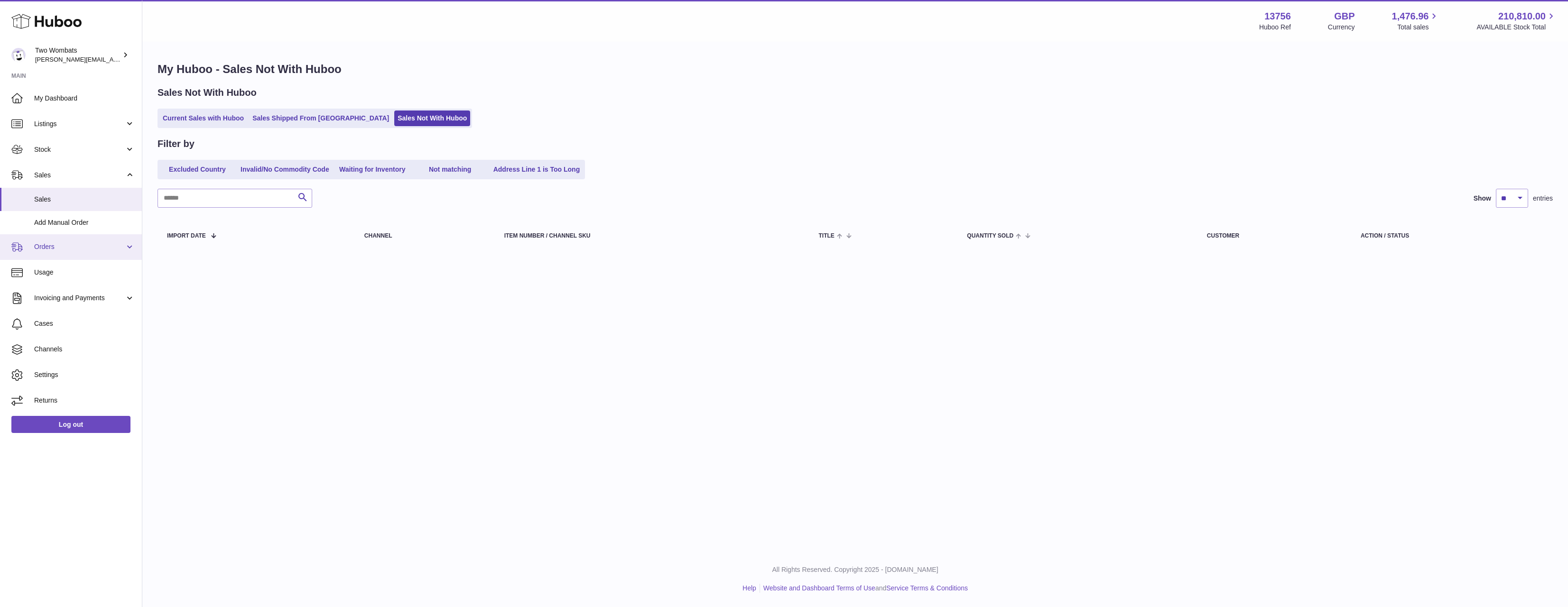
click at [81, 247] on span "Orders" at bounding box center [79, 247] width 90 height 9
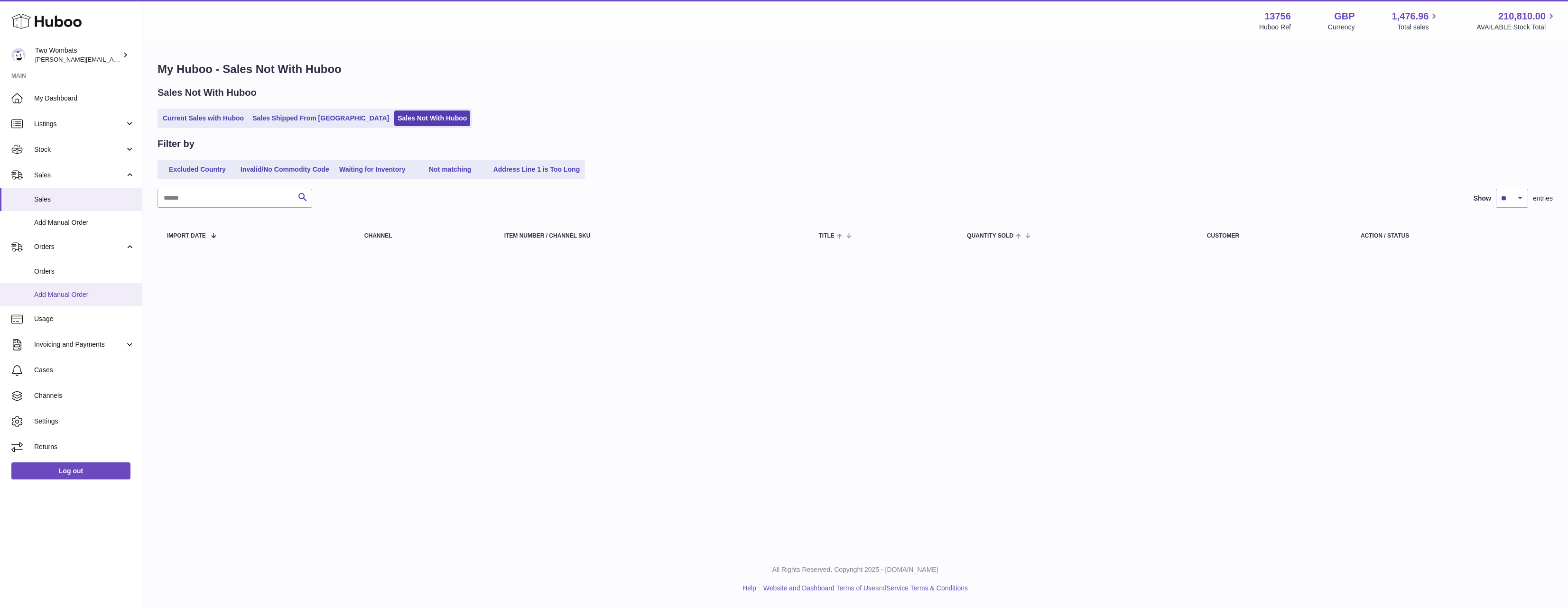
click at [83, 290] on span "Add Manual Order" at bounding box center [84, 295] width 101 height 9
click at [87, 272] on span "Orders" at bounding box center [84, 272] width 101 height 9
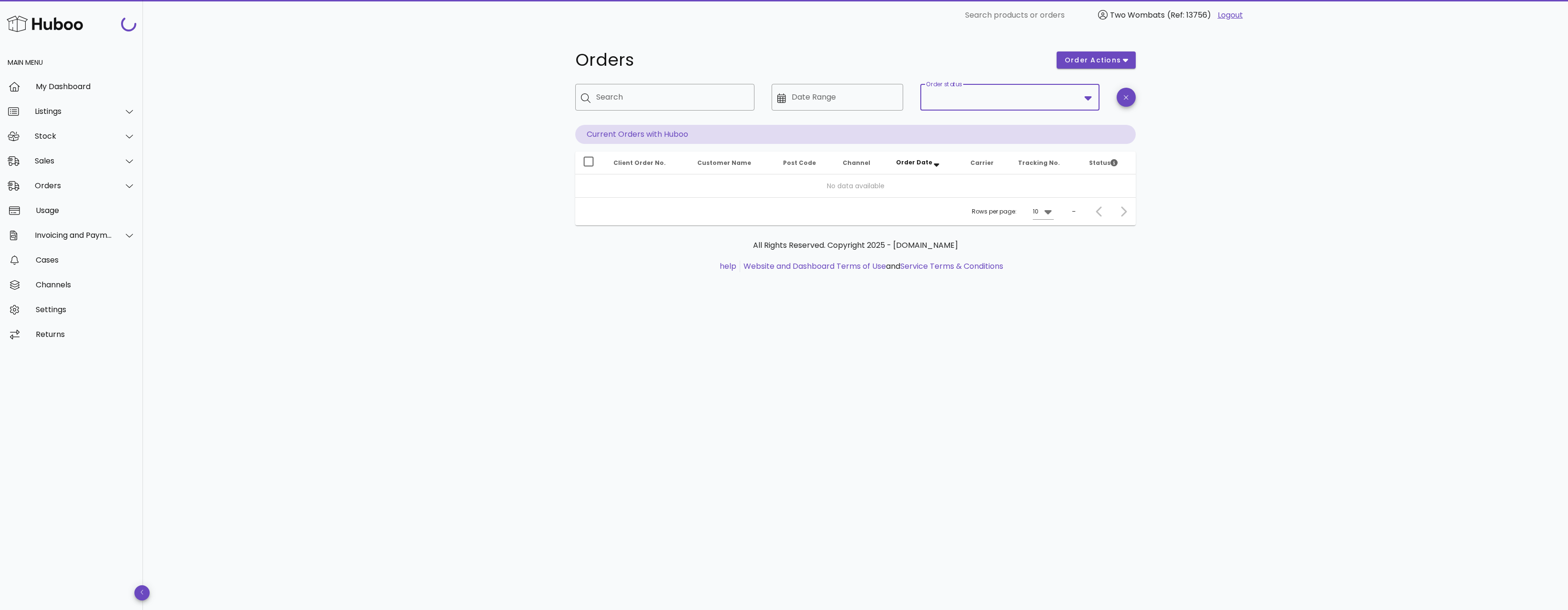
click at [1058, 95] on input "Order status" at bounding box center [1004, 97] width 155 height 15
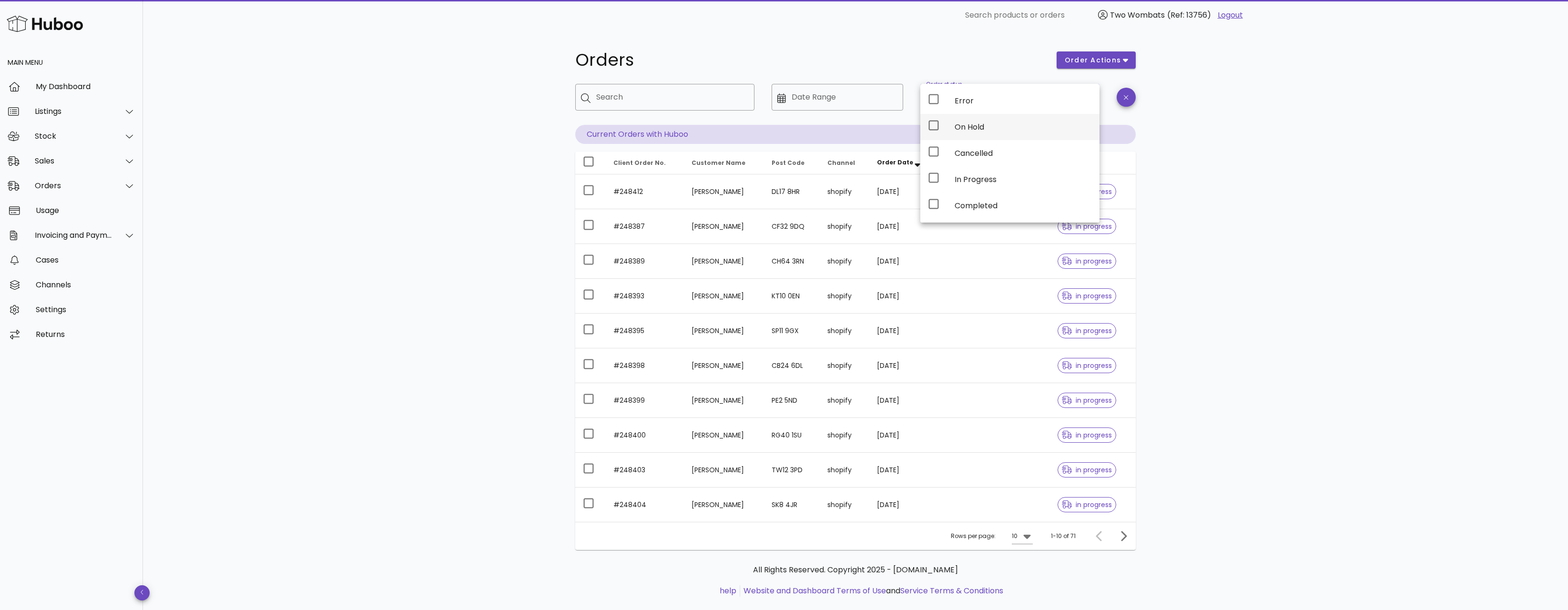
click at [946, 125] on div "On Hold" at bounding box center [1010, 127] width 179 height 26
click at [1236, 172] on div "Orders order actions ​ Search ​ Date Range ​ Order status On Hold Current Order…" at bounding box center [856, 329] width 1425 height 596
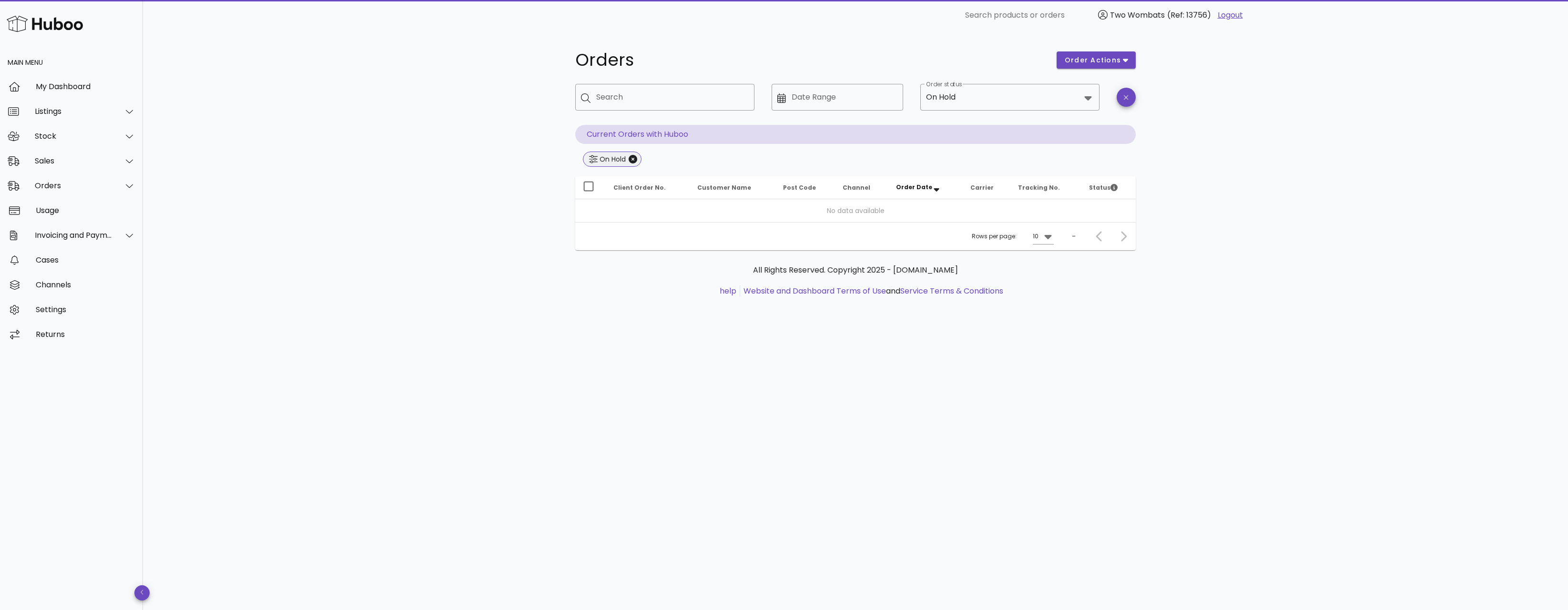
click at [616, 157] on div "On Hold" at bounding box center [611, 159] width 28 height 10
click at [630, 158] on icon "Close" at bounding box center [633, 158] width 8 height 8
click at [959, 101] on div "On Hold" at bounding box center [1004, 97] width 155 height 23
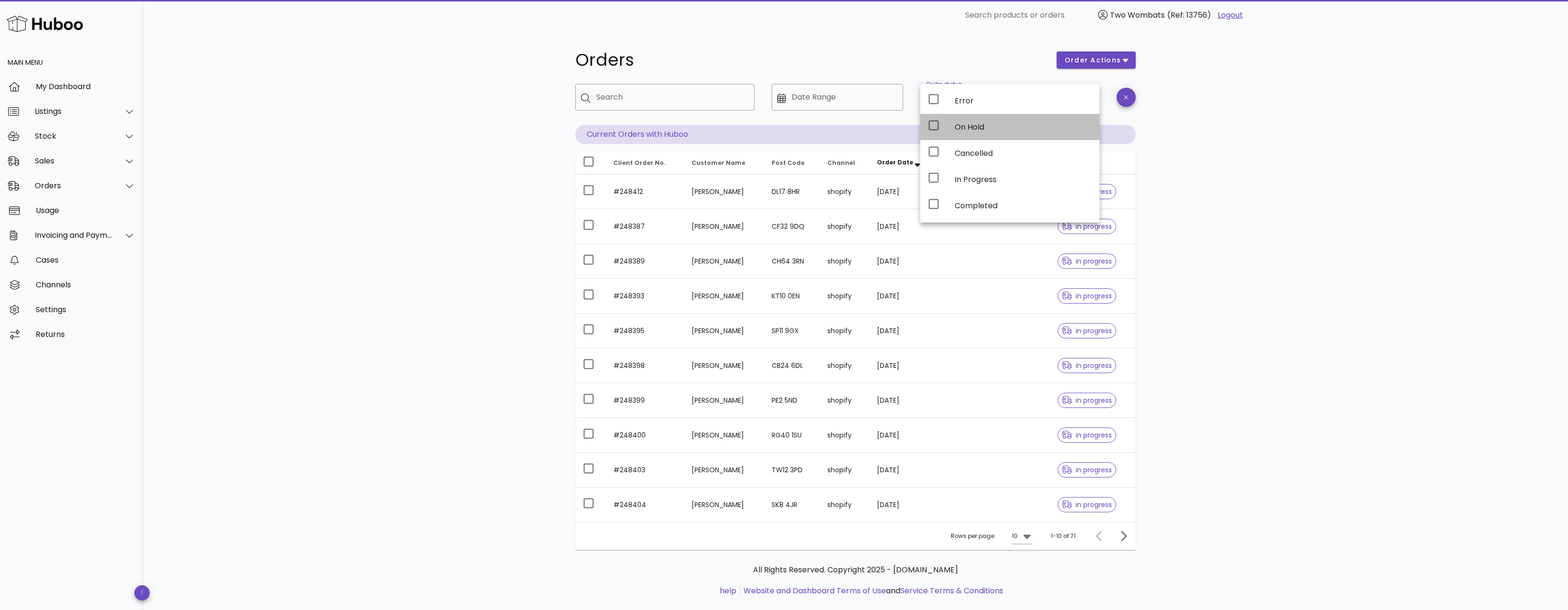
click at [957, 133] on div "On Hold" at bounding box center [1023, 127] width 137 height 20
click at [1335, 186] on div "Orders order actions ​ Search ​ Date Range ​ Order status On Hold Current Order…" at bounding box center [856, 329] width 1425 height 596
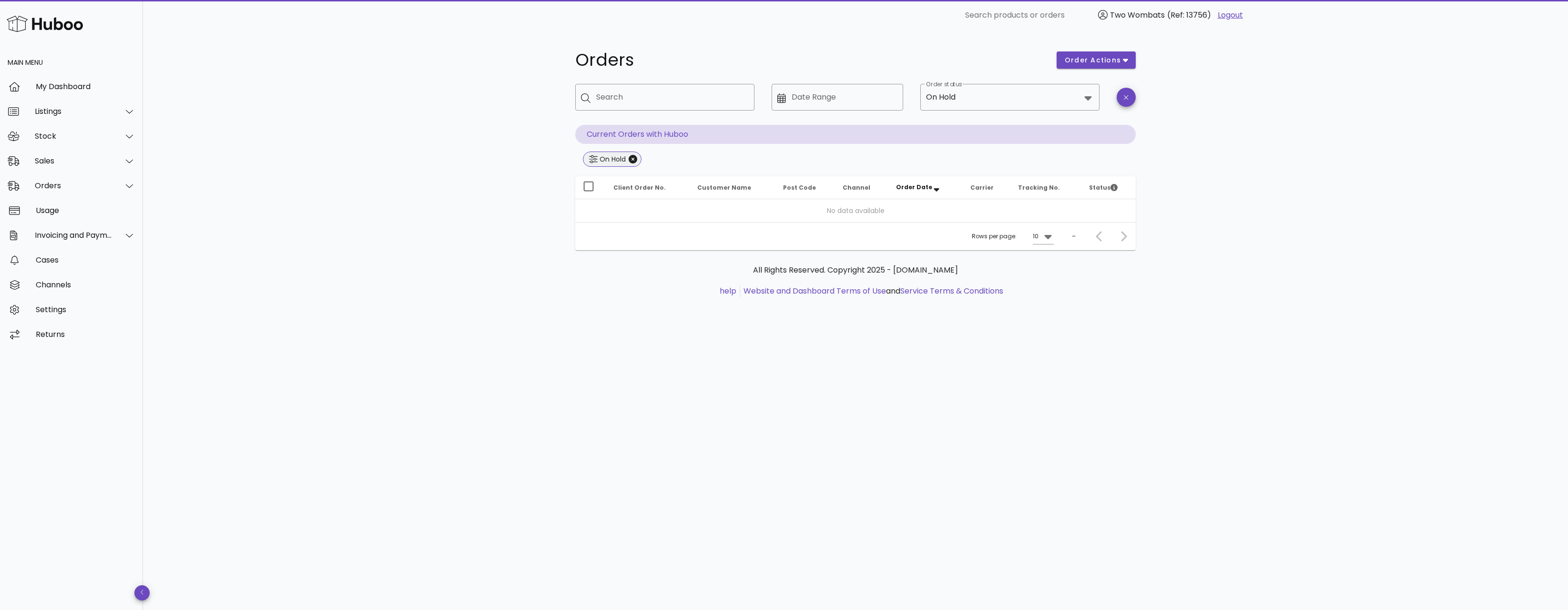
click at [638, 160] on span "On Hold" at bounding box center [612, 159] width 59 height 15
click at [634, 158] on icon "Close" at bounding box center [633, 158] width 8 height 8
click at [357, 141] on div "Orders order actions ​ Search ​ Date Range ​ Order status On Hold Current Order…" at bounding box center [856, 320] width 1425 height 579
